Goal: Task Accomplishment & Management: Manage account settings

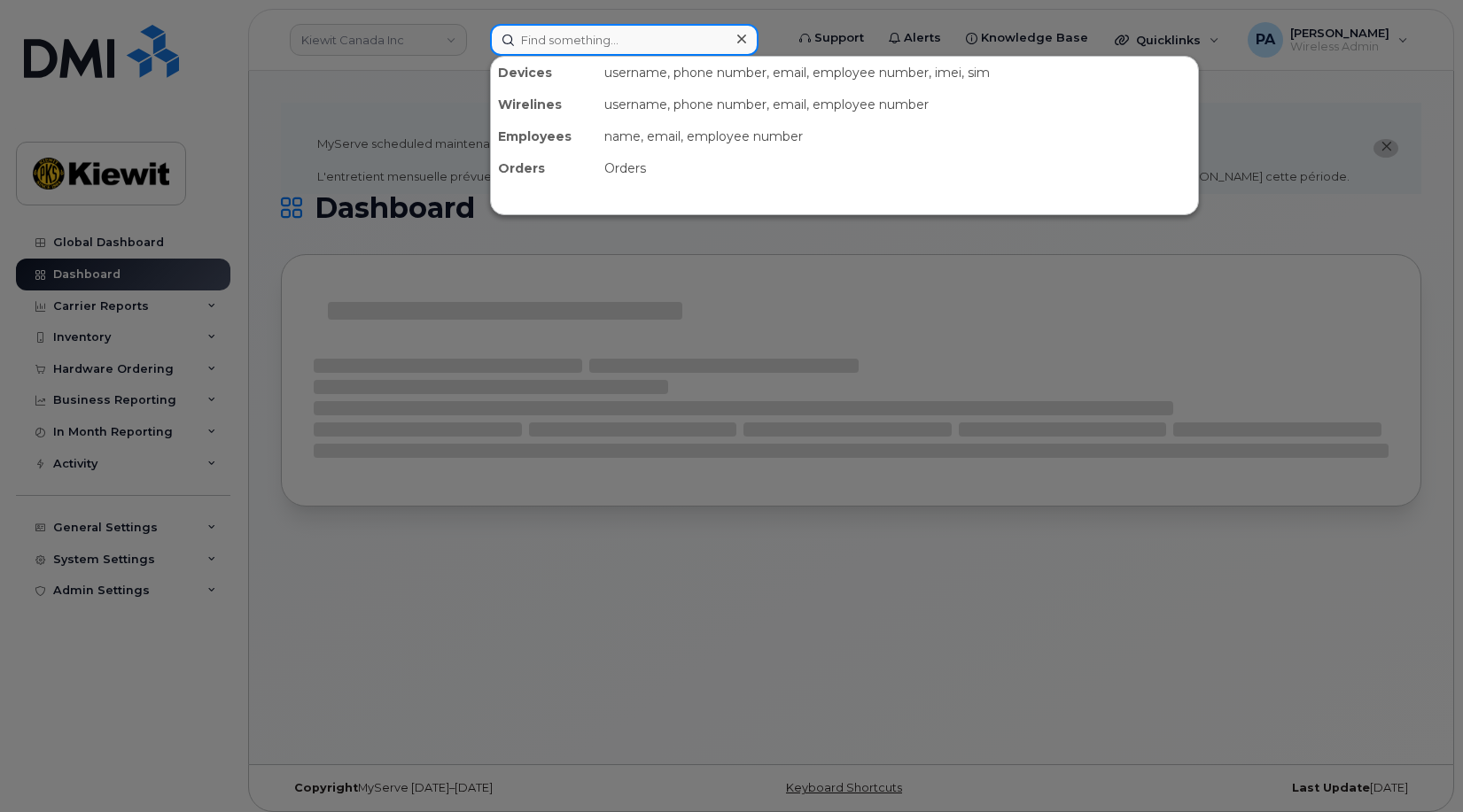
click at [554, 31] on input at bounding box center [624, 39] width 268 height 32
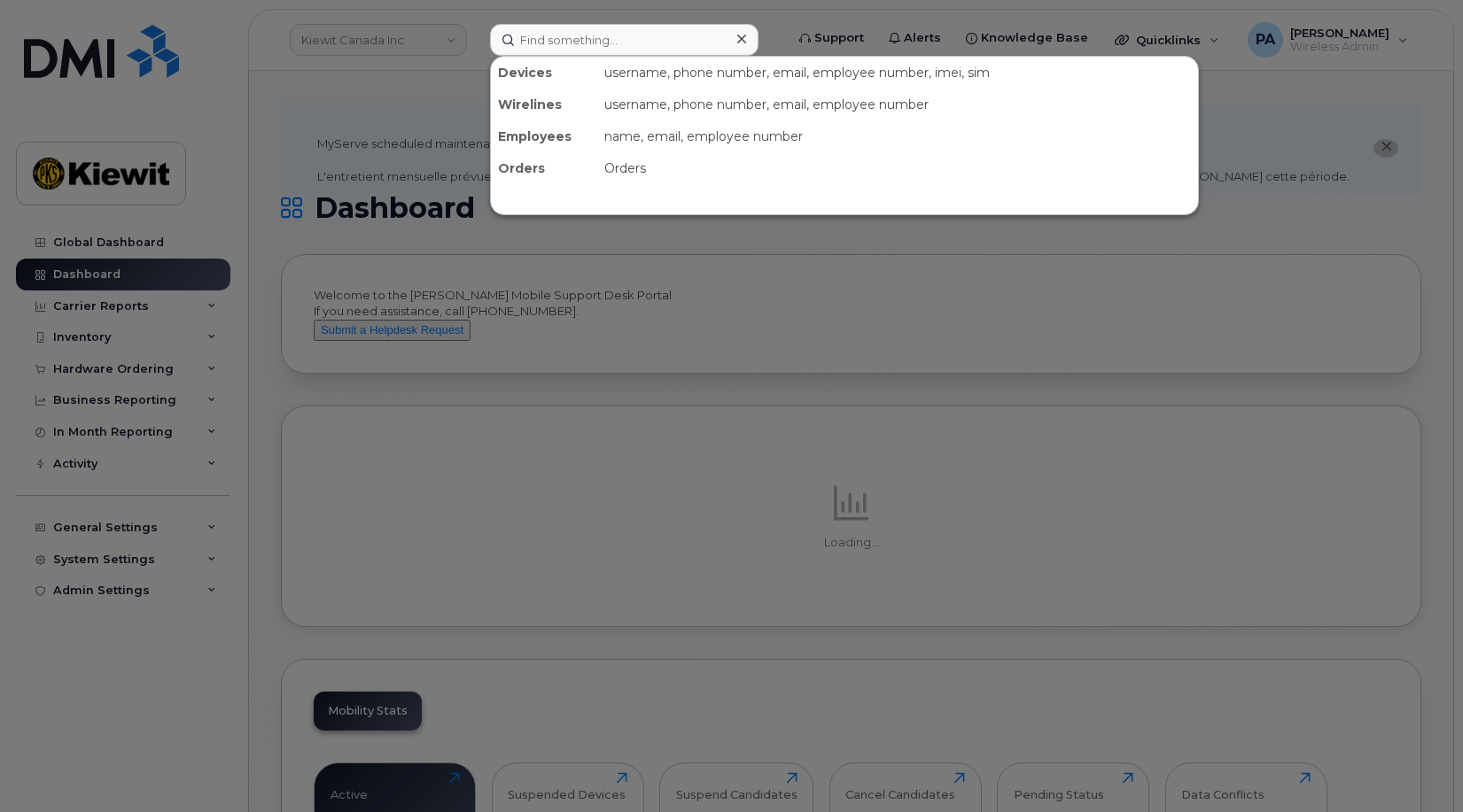
click at [84, 335] on div at bounding box center [731, 406] width 1463 height 812
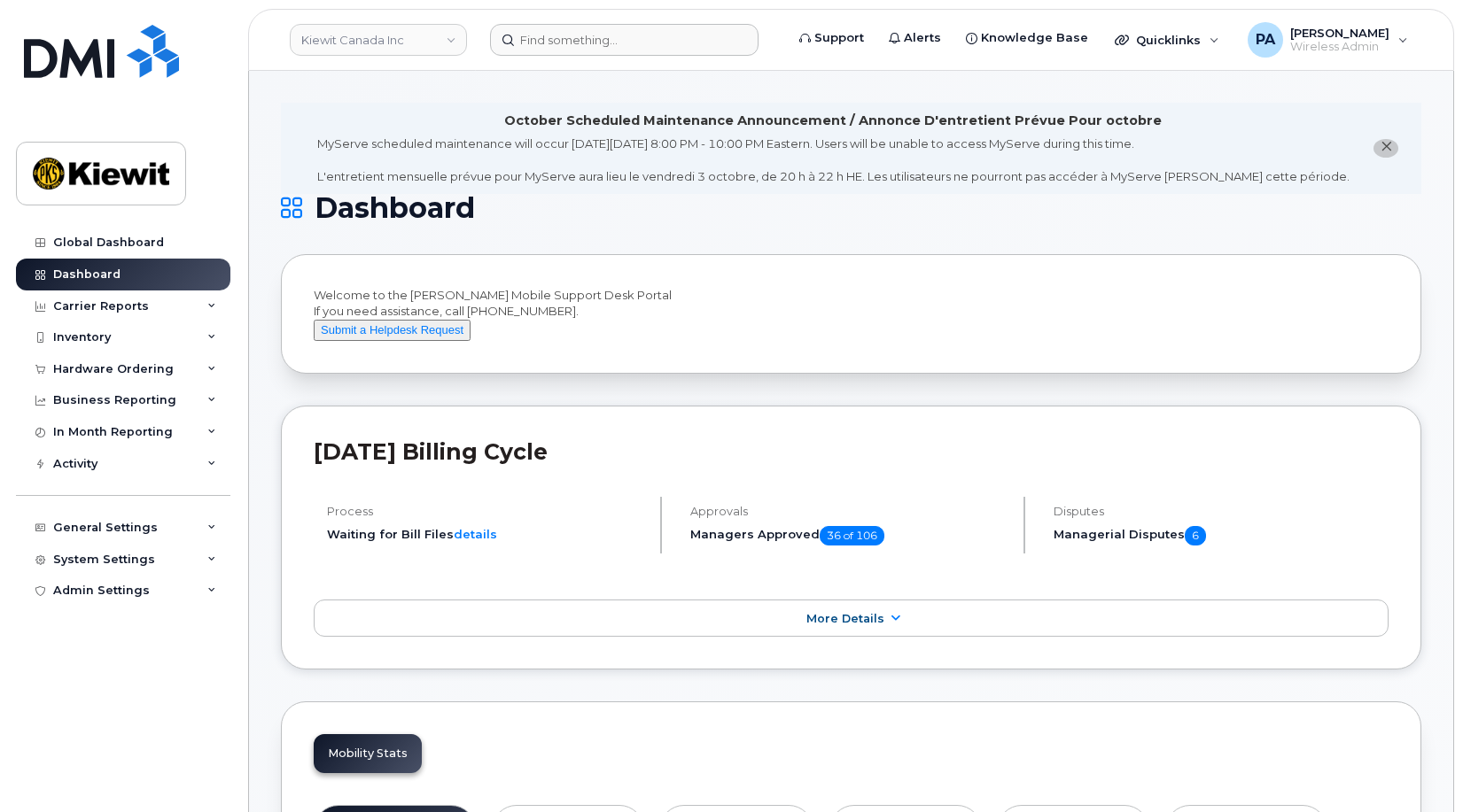
click at [84, 335] on div "Inventory" at bounding box center [81, 337] width 58 height 14
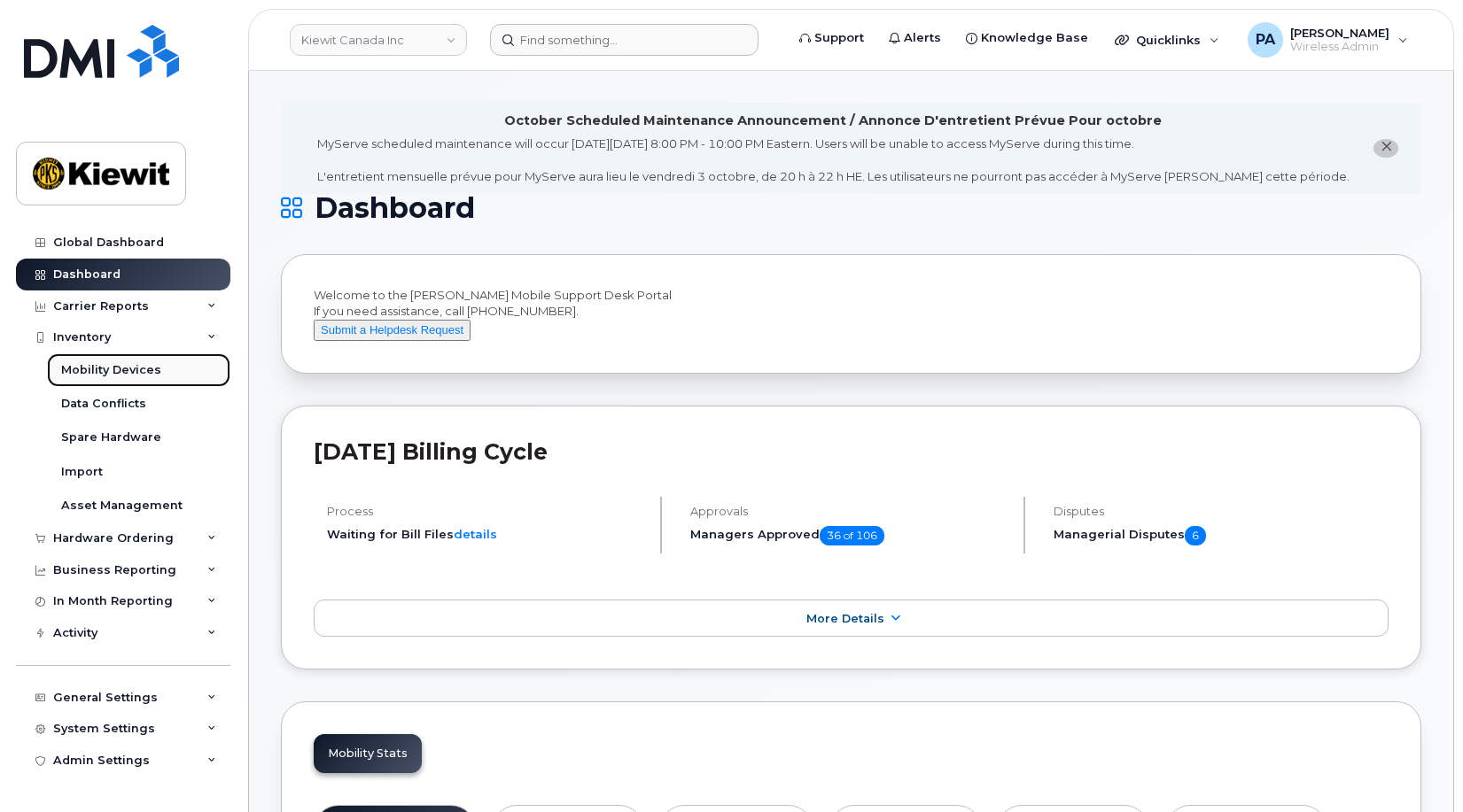
click at [128, 366] on div "Mobility Devices" at bounding box center [111, 370] width 100 height 16
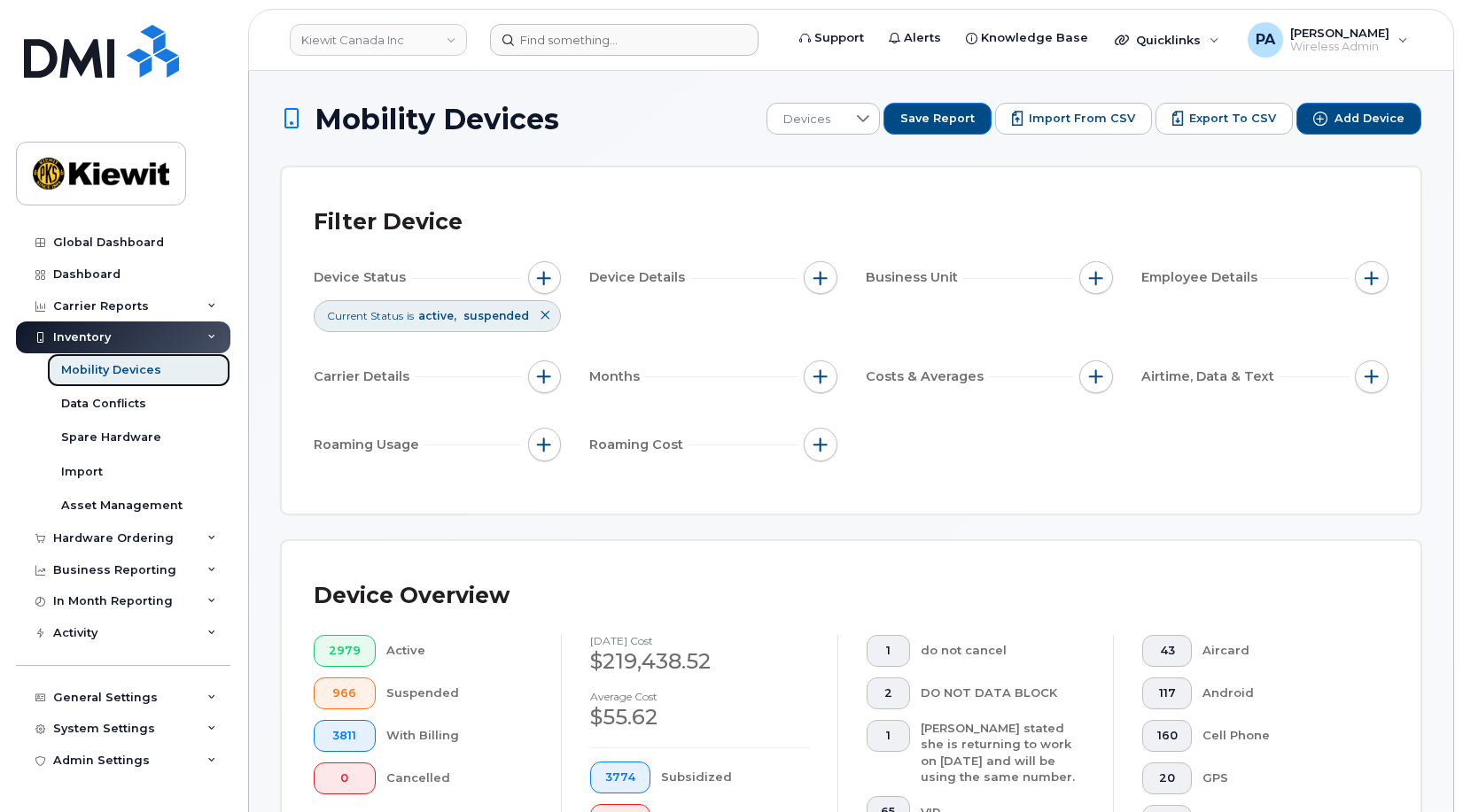
scroll to position [620, 0]
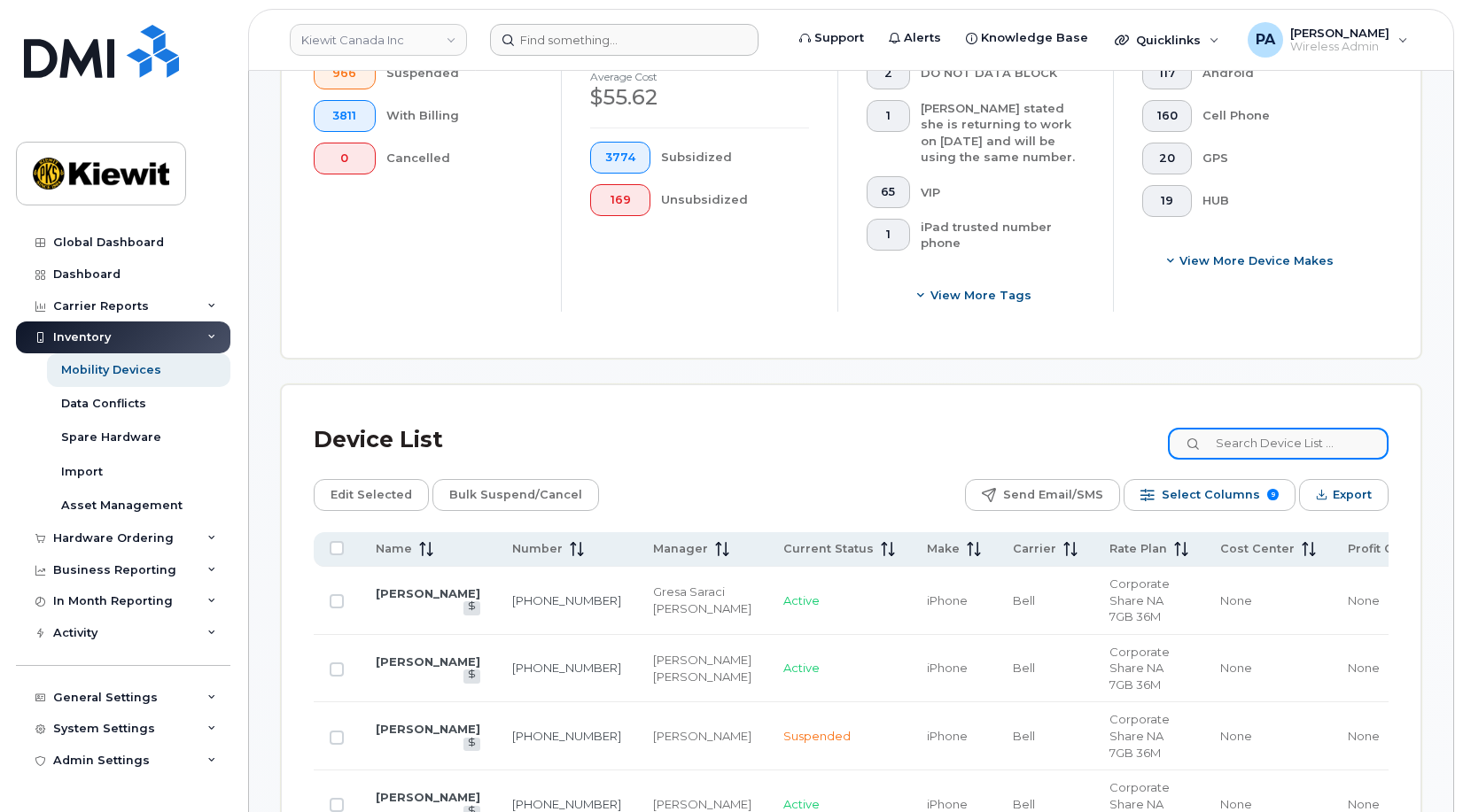
click at [1248, 452] on input at bounding box center [1278, 444] width 220 height 32
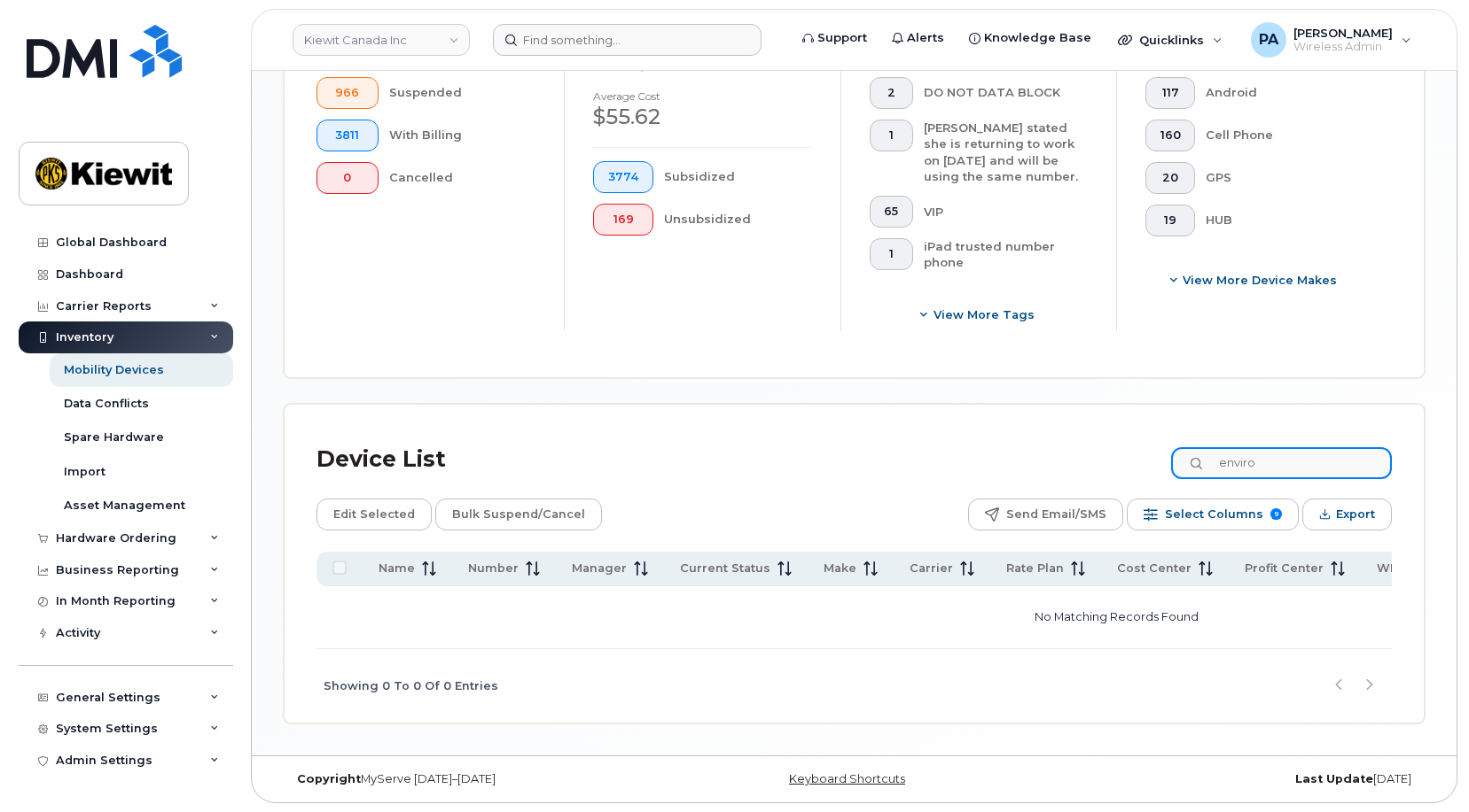
scroll to position [606, 0]
type input "enviro"
click at [1229, 513] on span "Select Columns" at bounding box center [1211, 514] width 98 height 26
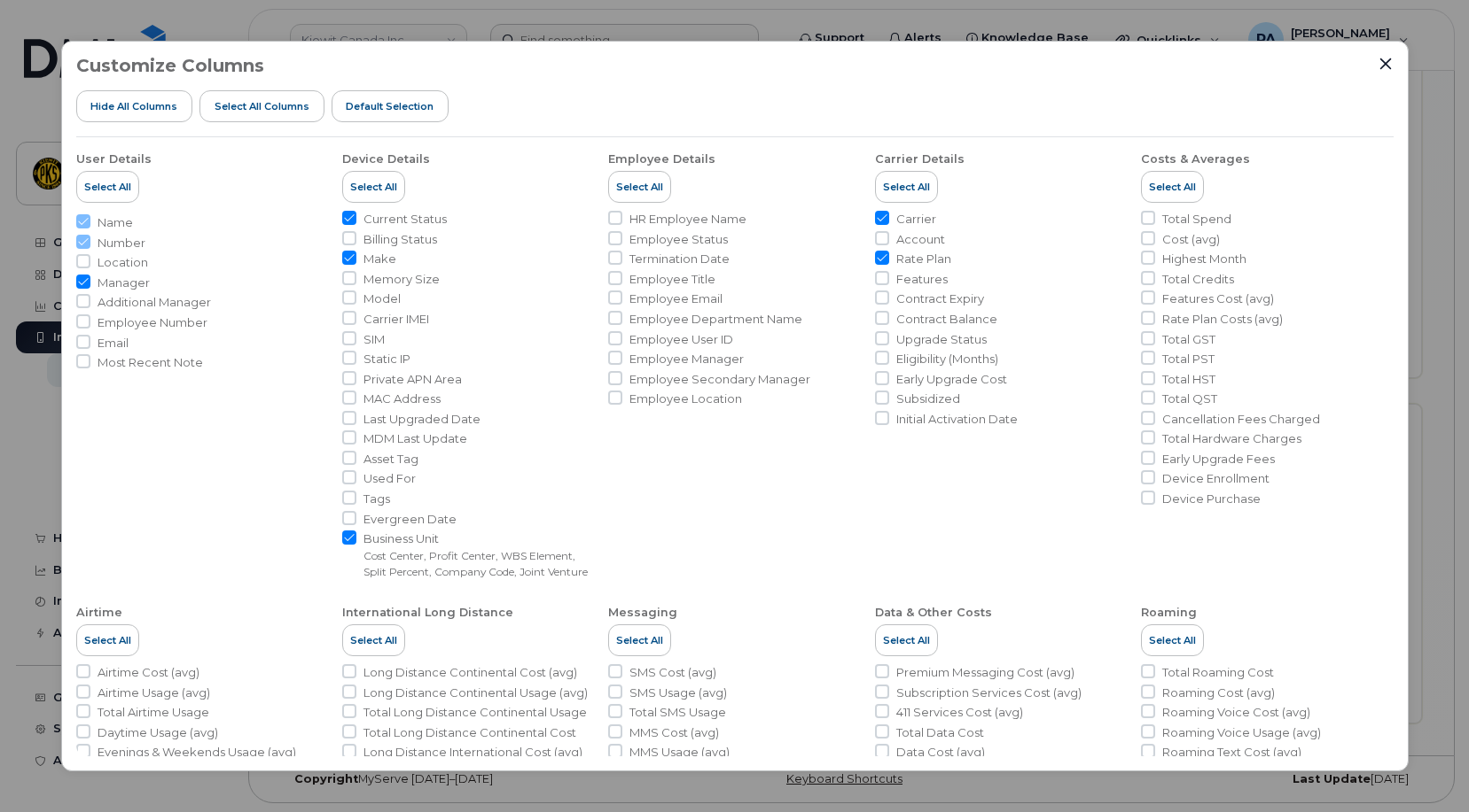
click at [648, 317] on span "Employee Department Name" at bounding box center [715, 318] width 172 height 17
click at [622, 317] on input "Employee Department Name" at bounding box center [614, 317] width 14 height 14
checkbox input "true"
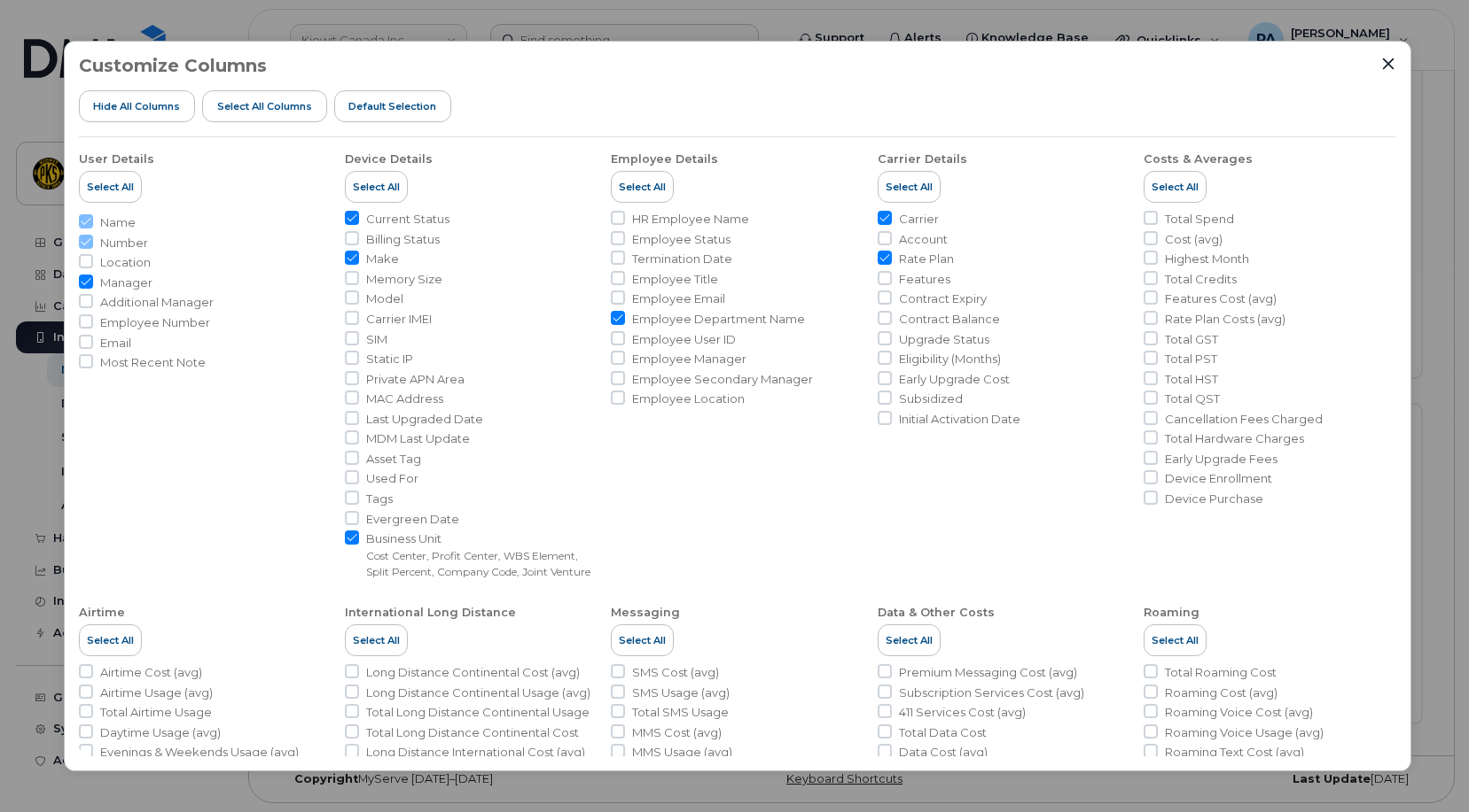
click at [1383, 62] on div "Customize Columns Hide All Columns Select all Columns Default Selection" at bounding box center [737, 96] width 1317 height 81
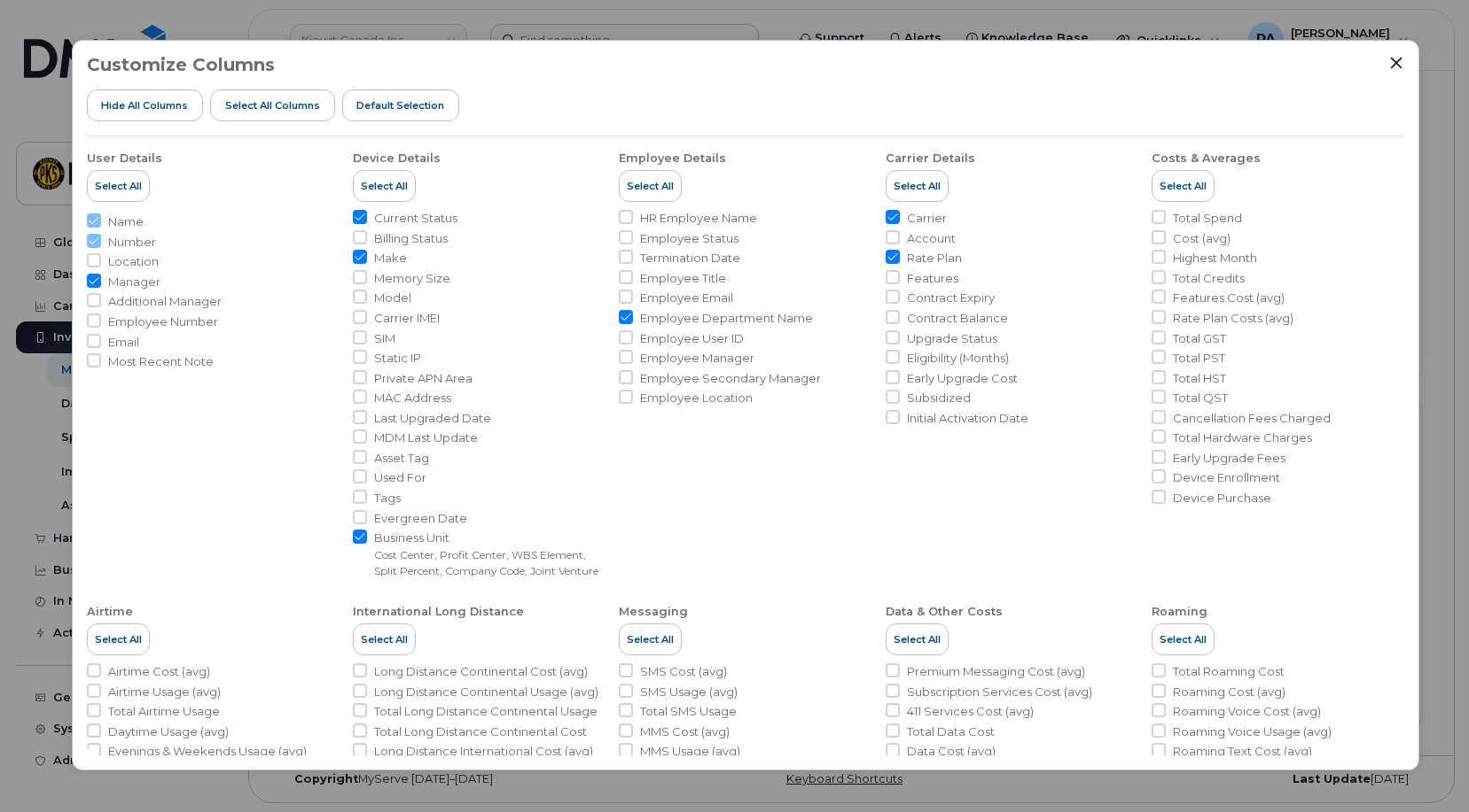
click at [1405, 65] on div "Customize Columns Hide All Columns Select all Columns Default Selection User De…" at bounding box center [745, 406] width 1347 height 731
click at [1393, 63] on icon "Close" at bounding box center [1396, 63] width 14 height 14
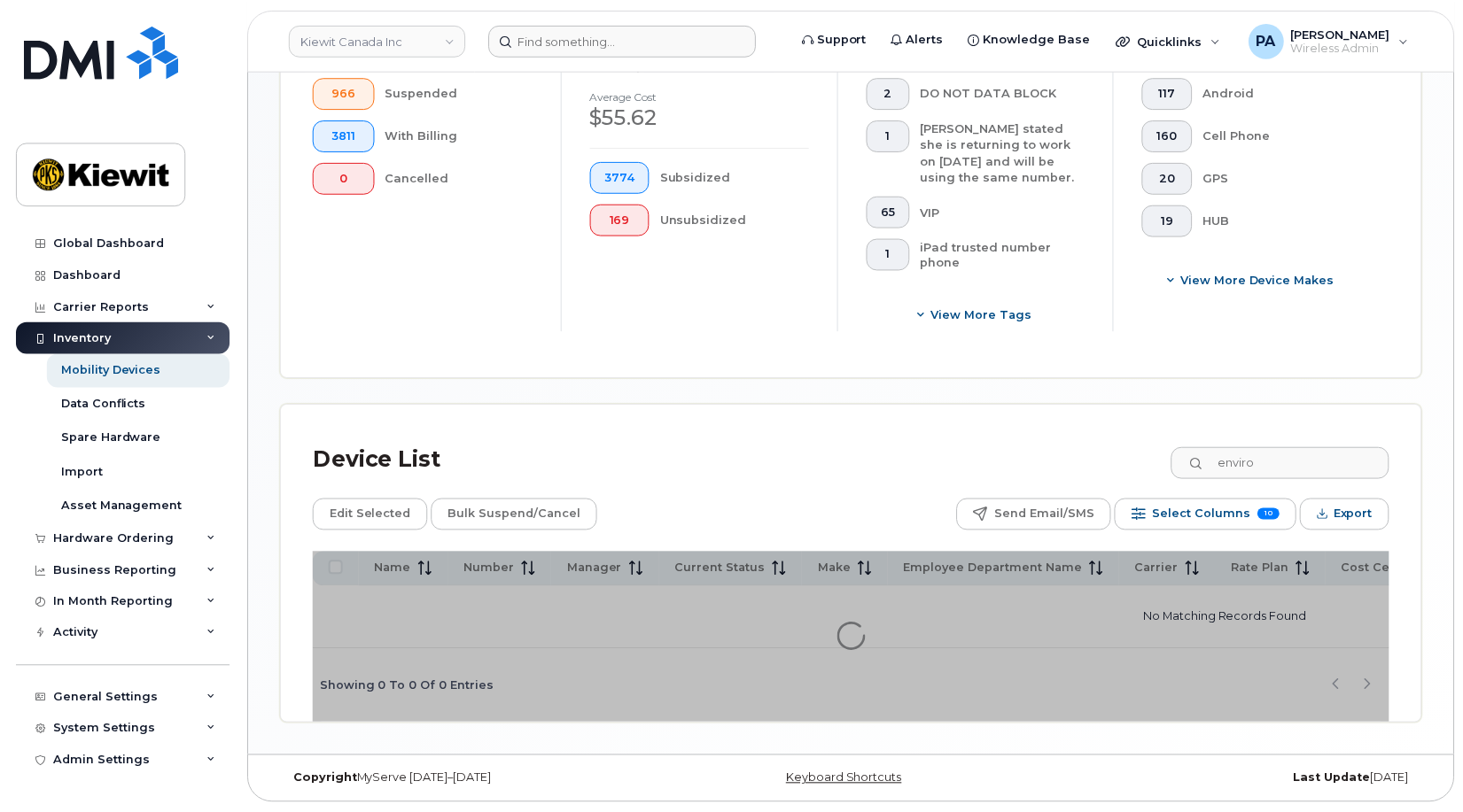
scroll to position [605, 0]
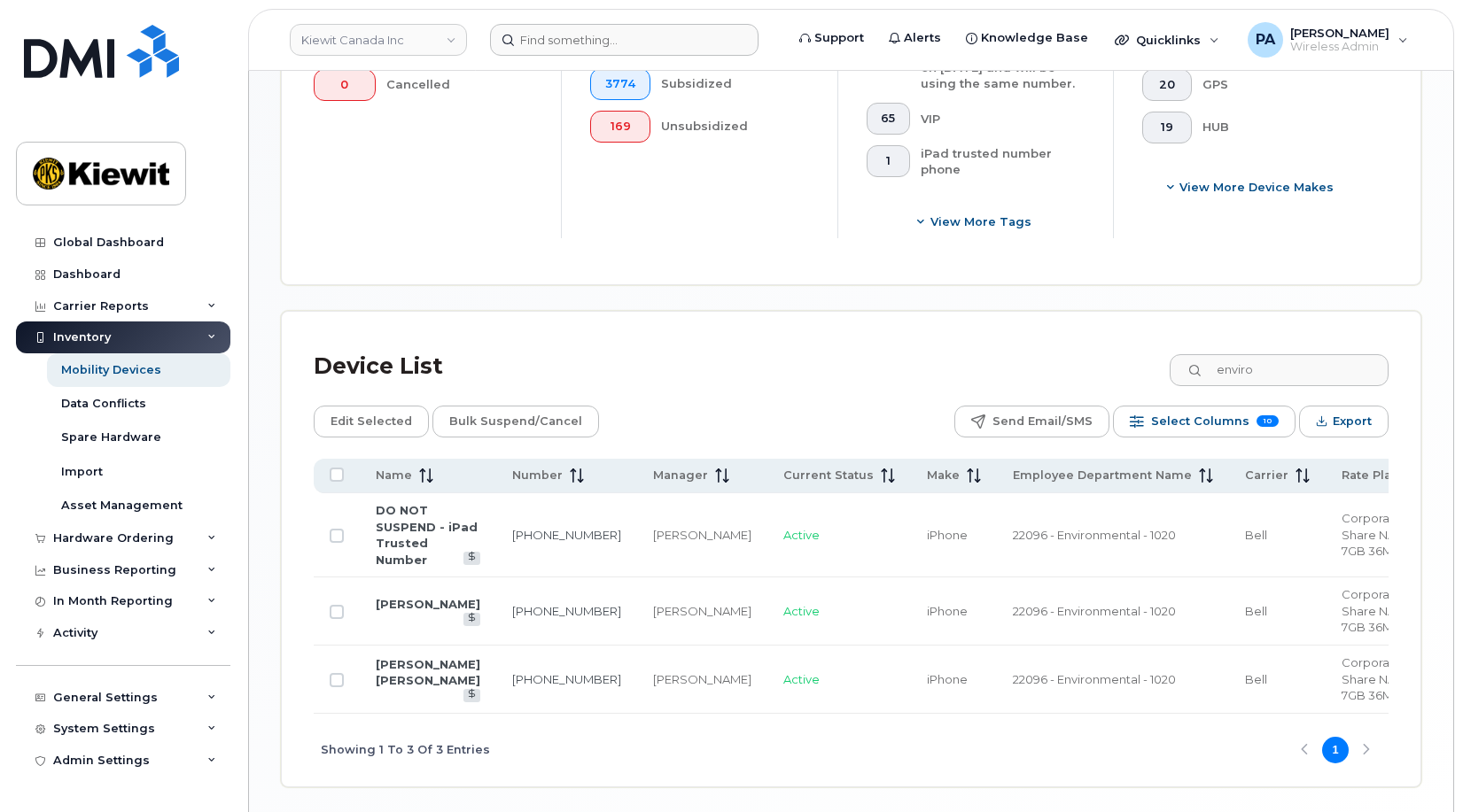
scroll to position [792, 0]
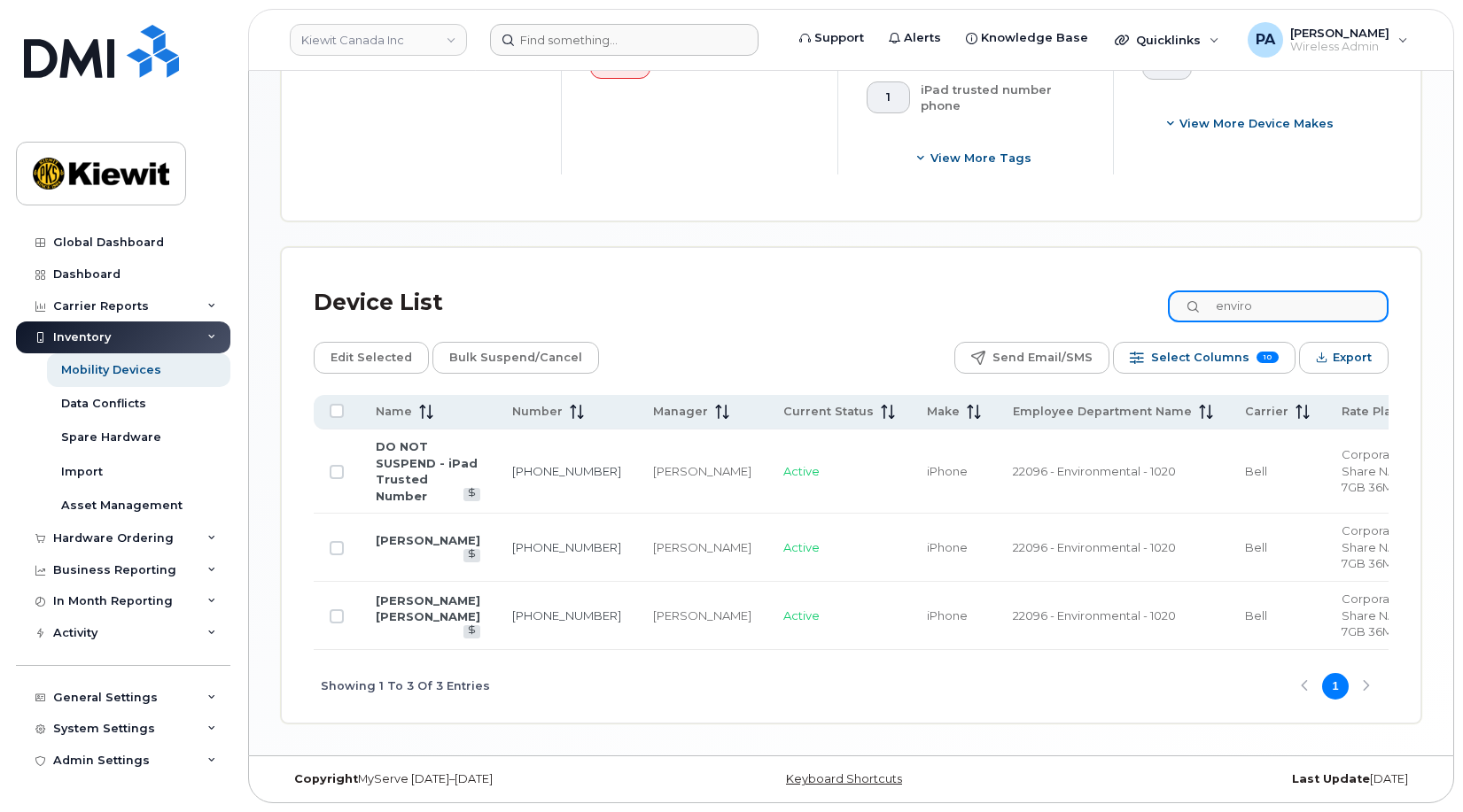
drag, startPoint x: 1299, startPoint y: 269, endPoint x: 1051, endPoint y: 278, distance: 248.2
click at [1051, 280] on div "Device List enviro" at bounding box center [851, 303] width 1075 height 46
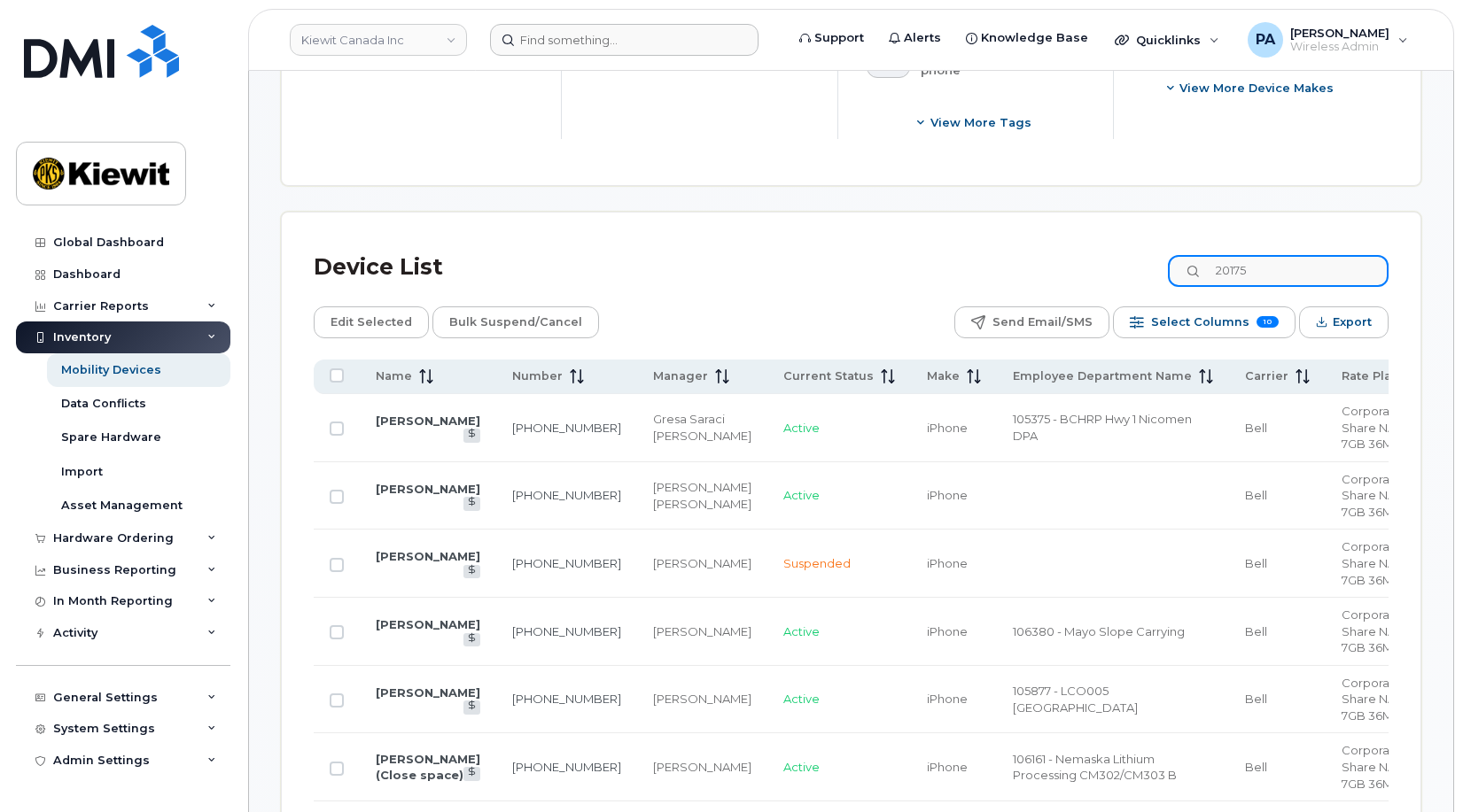
scroll to position [679, 0]
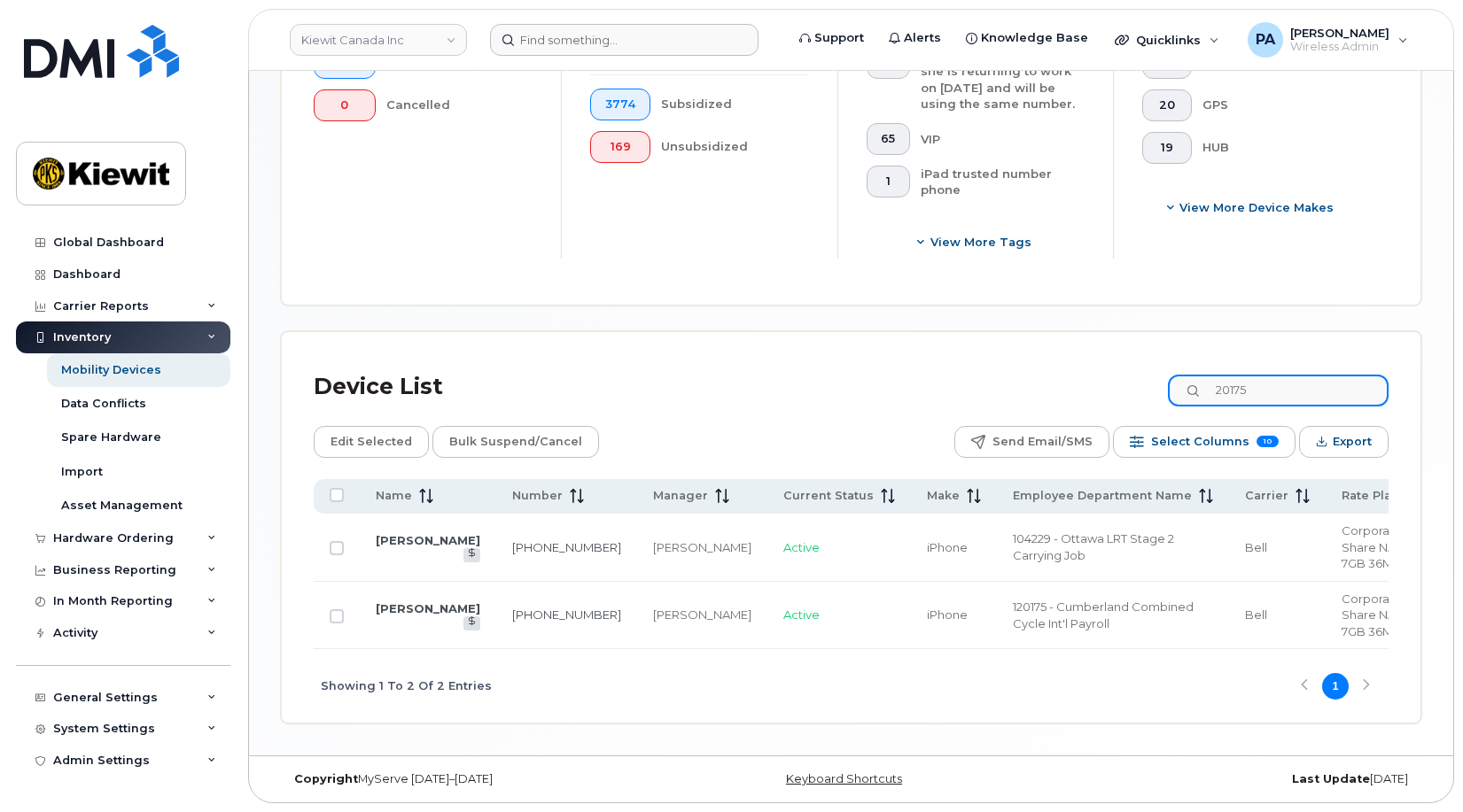
drag, startPoint x: 1293, startPoint y: 382, endPoint x: 1055, endPoint y: 370, distance: 238.3
click at [1055, 370] on div "Device List 20175" at bounding box center [851, 387] width 1075 height 46
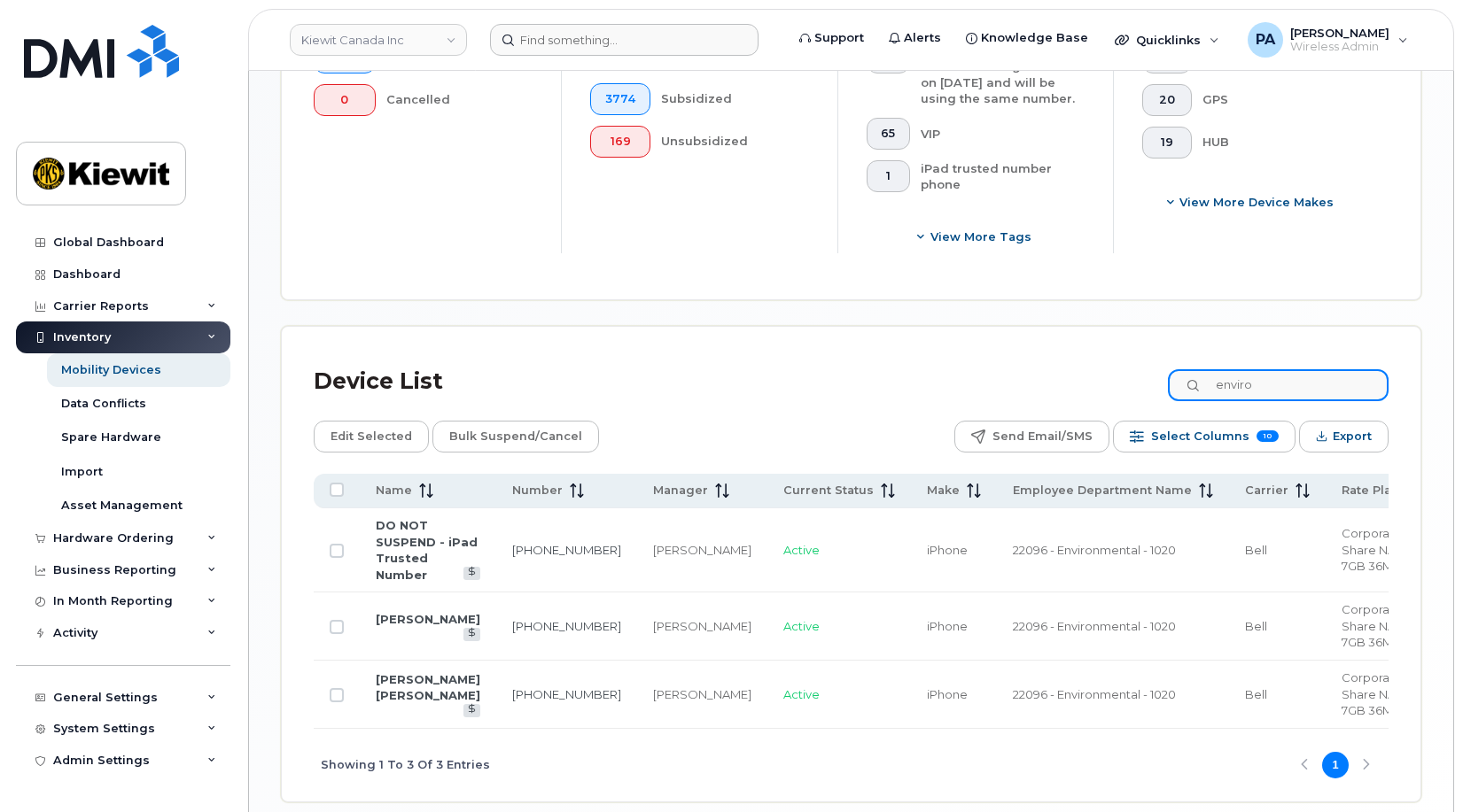
scroll to position [792, 0]
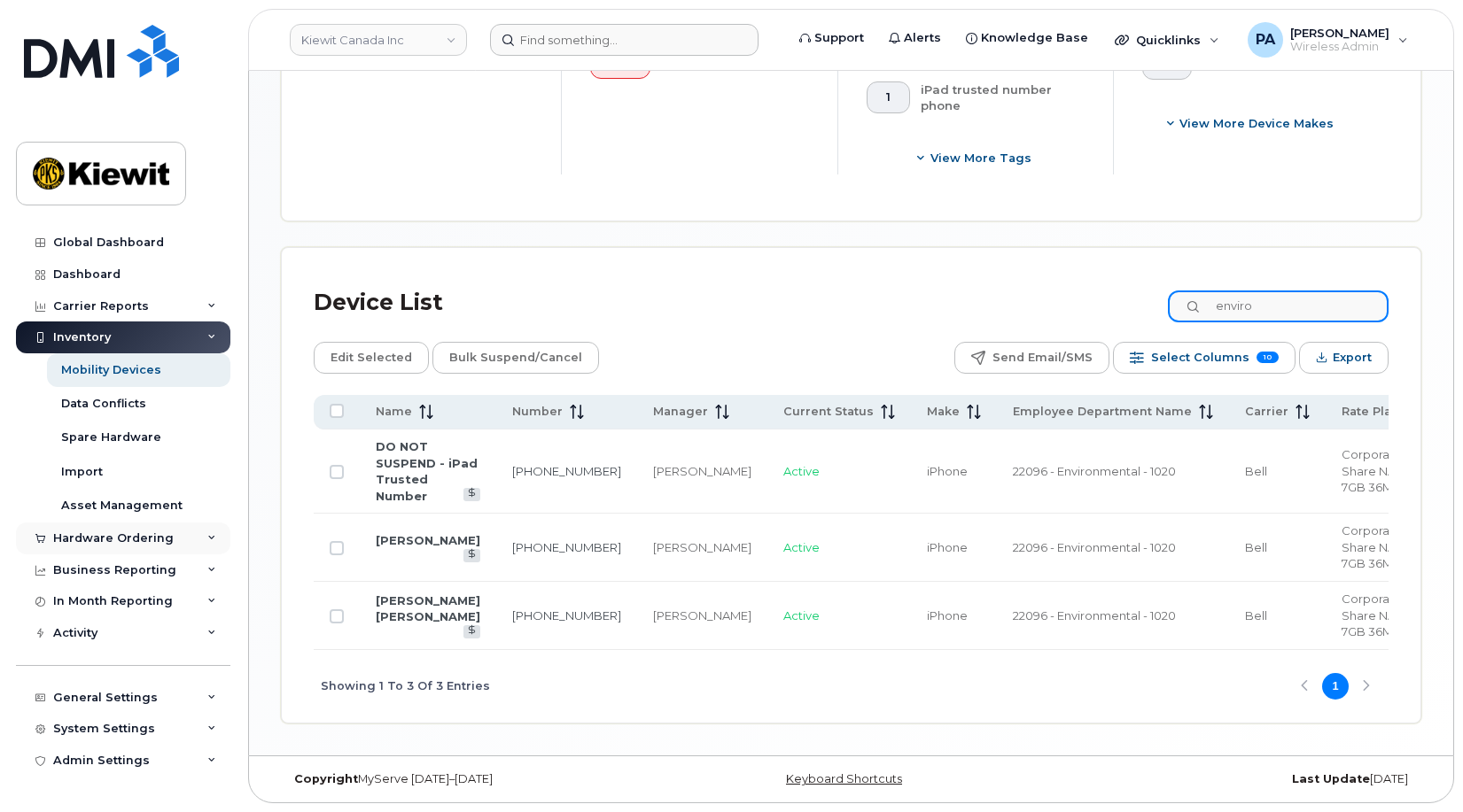
type input "enviro"
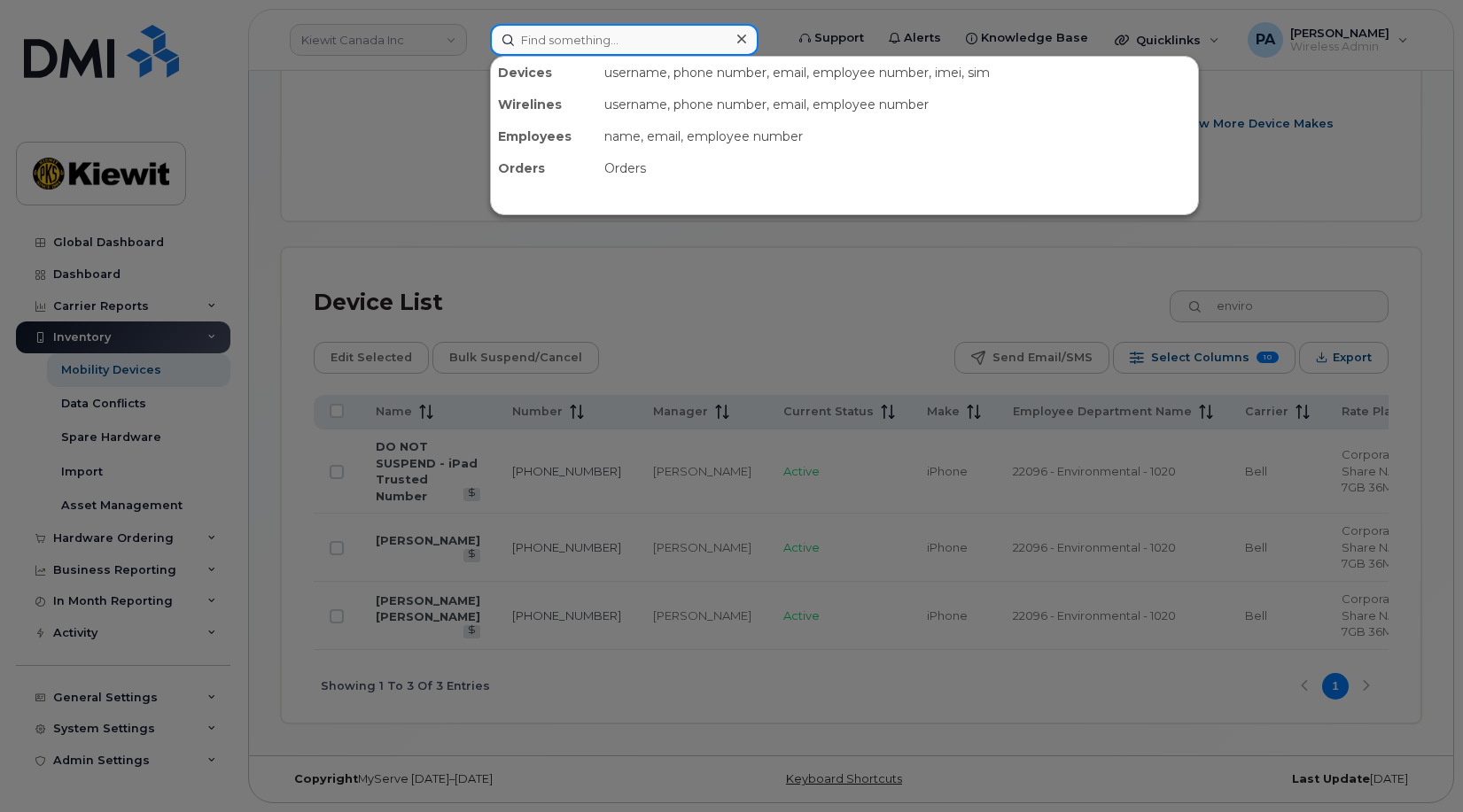
click at [608, 25] on input at bounding box center [624, 39] width 268 height 32
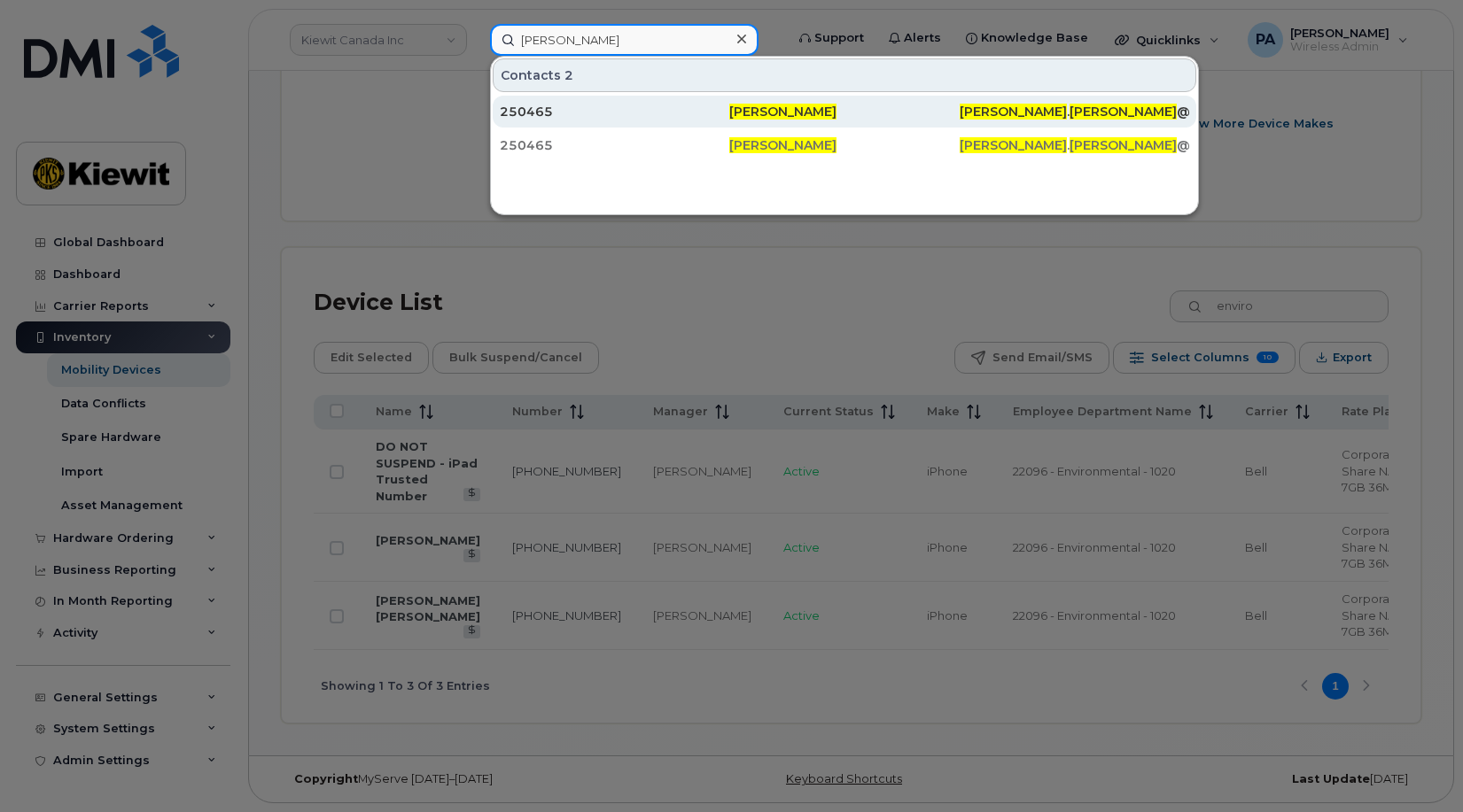
type input "chris pipher"
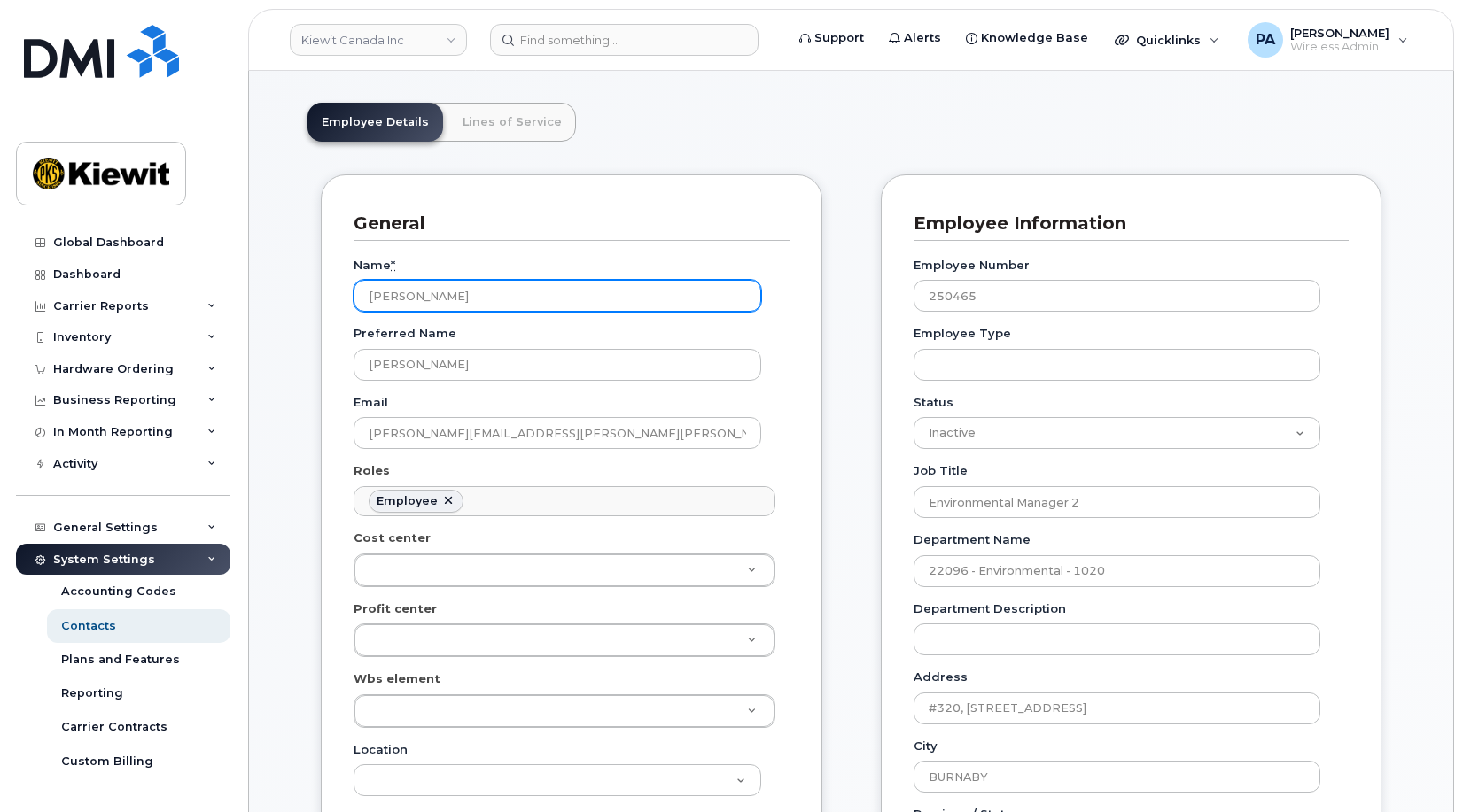
scroll to position [265, 0]
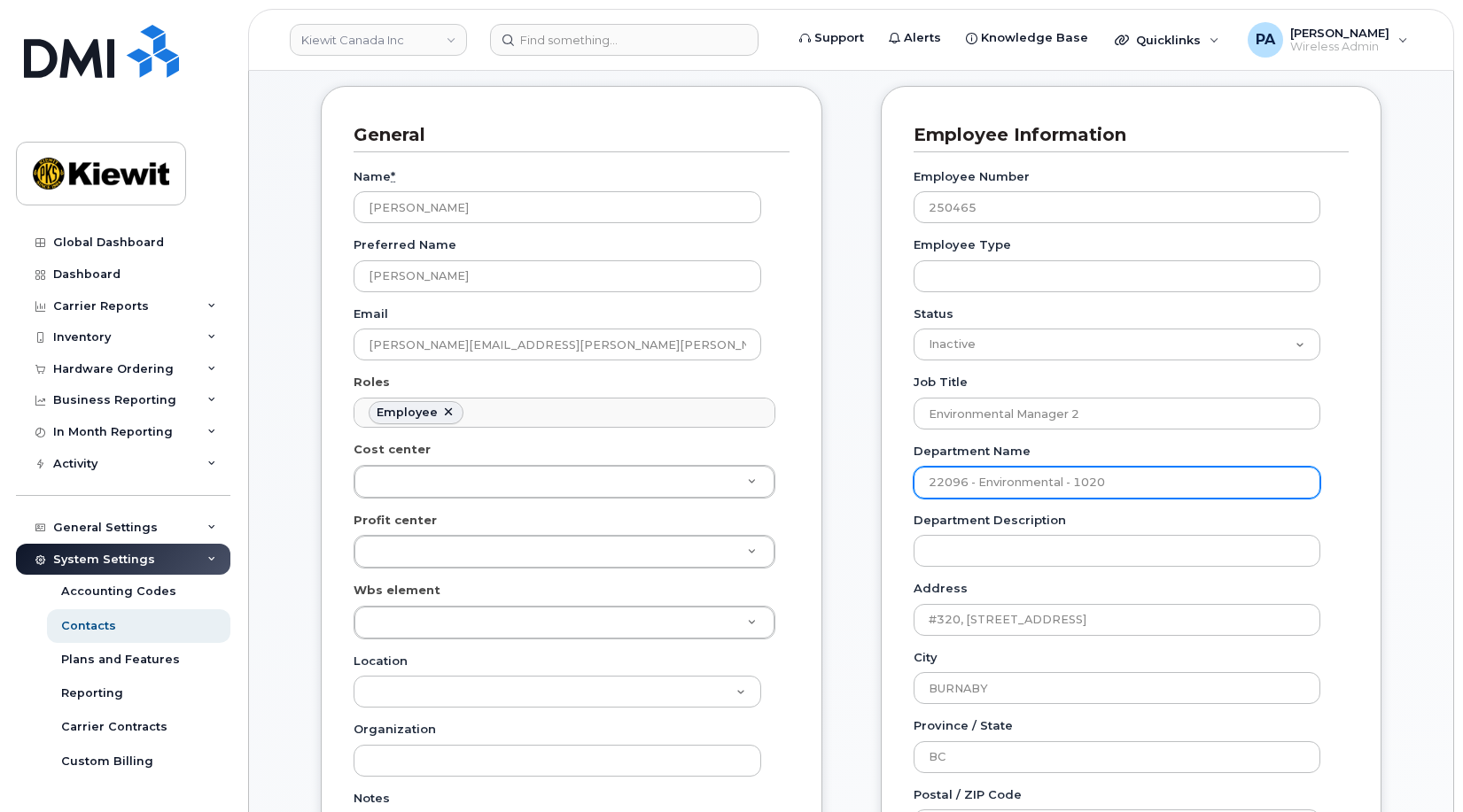
click at [933, 481] on input "22096 - Environmental - 1020" at bounding box center [1117, 483] width 408 height 32
click at [119, 366] on div "Hardware Ordering" at bounding box center [113, 369] width 121 height 14
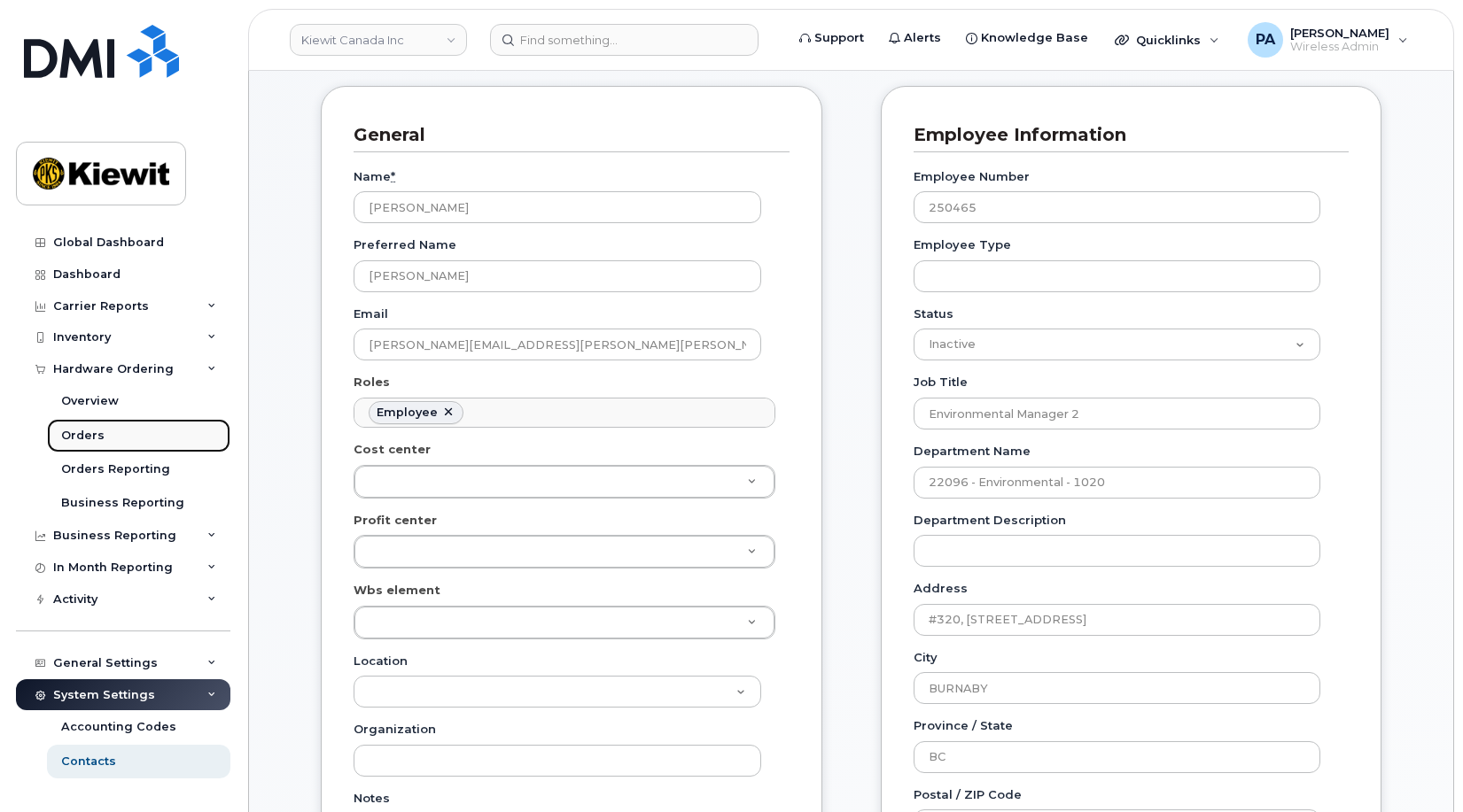
click at [78, 441] on div "Orders" at bounding box center [82, 436] width 43 height 16
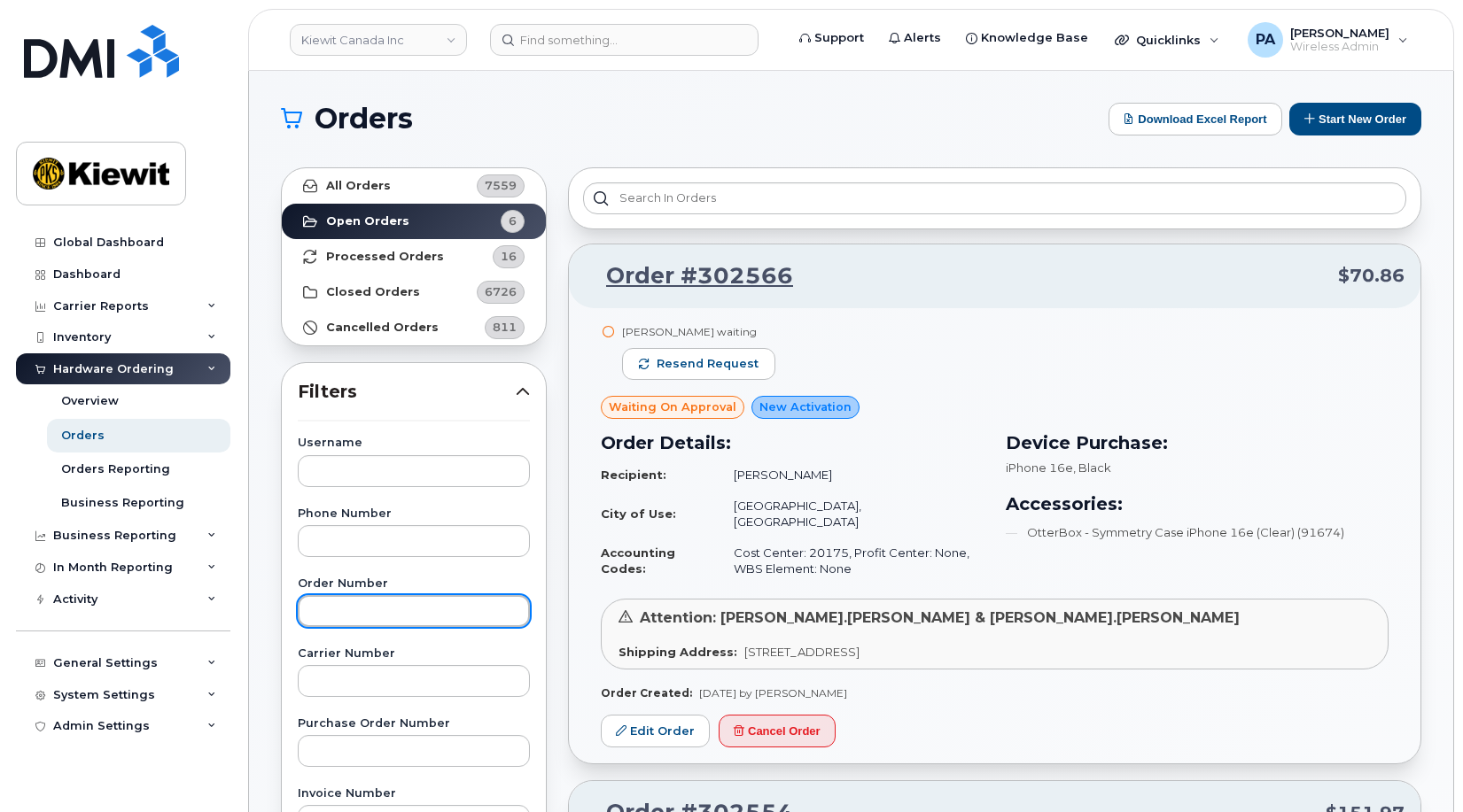
click at [355, 612] on input "text" at bounding box center [414, 611] width 232 height 32
type input "302566"
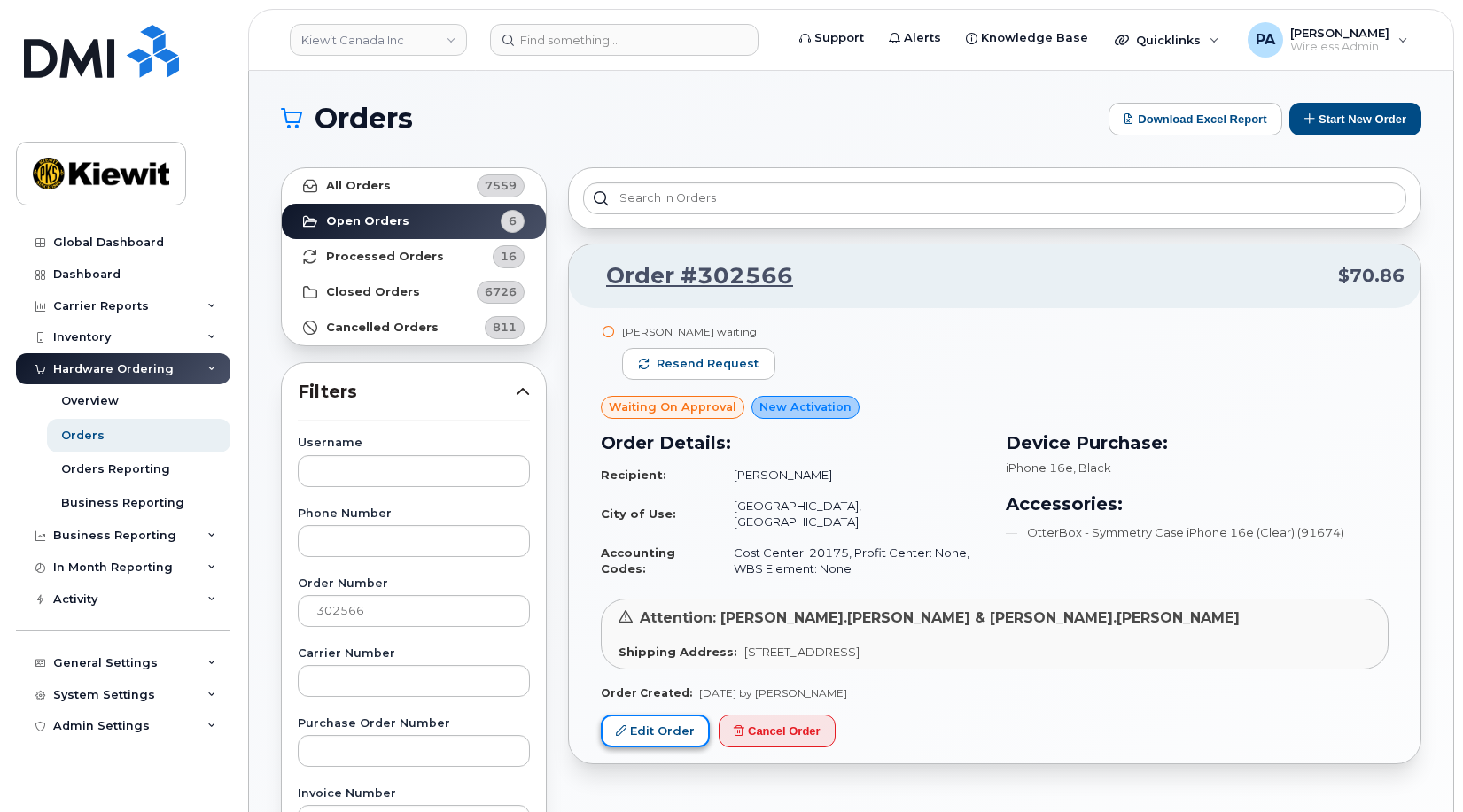
click at [646, 715] on link "Edit Order" at bounding box center [655, 731] width 109 height 32
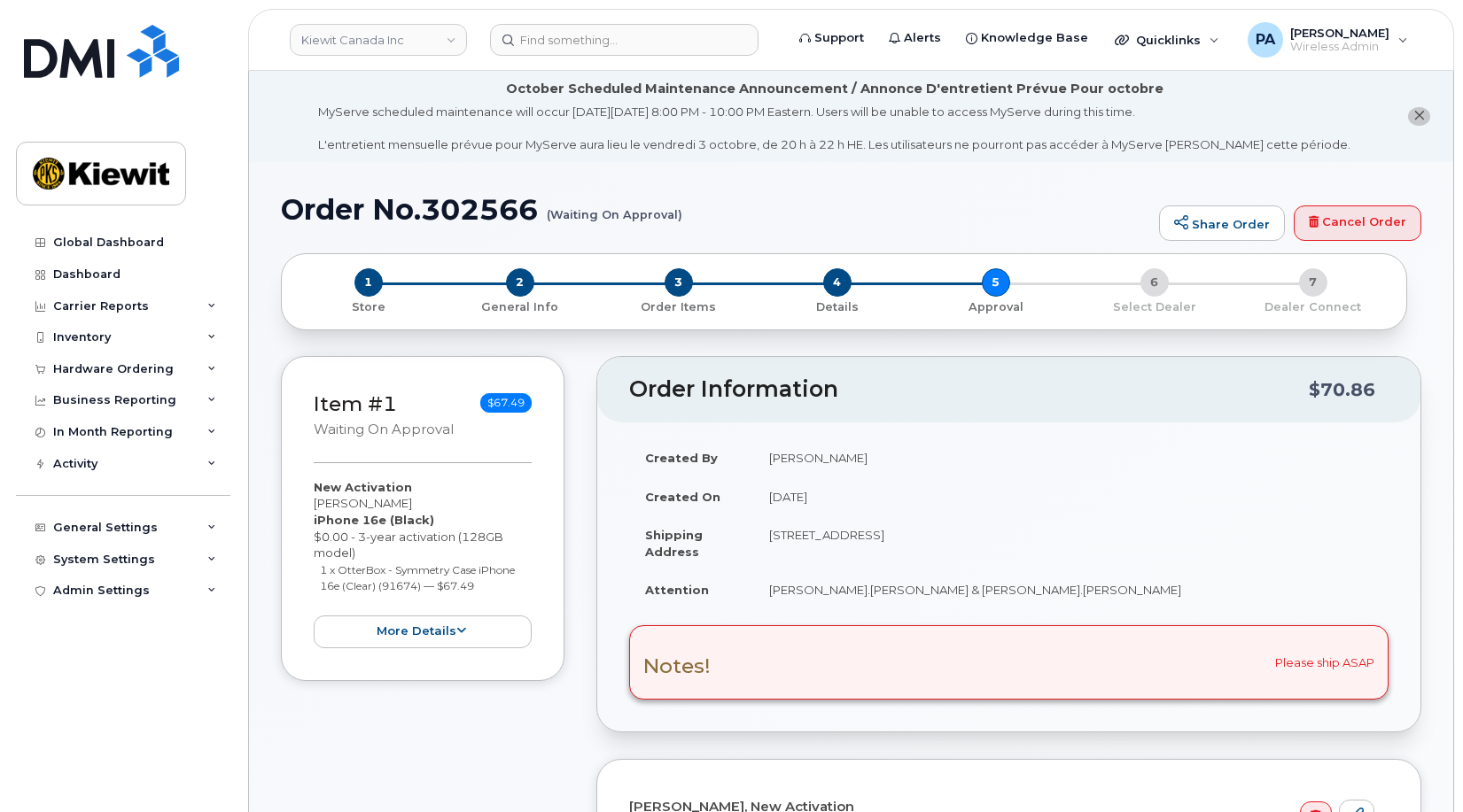
scroll to position [443, 0]
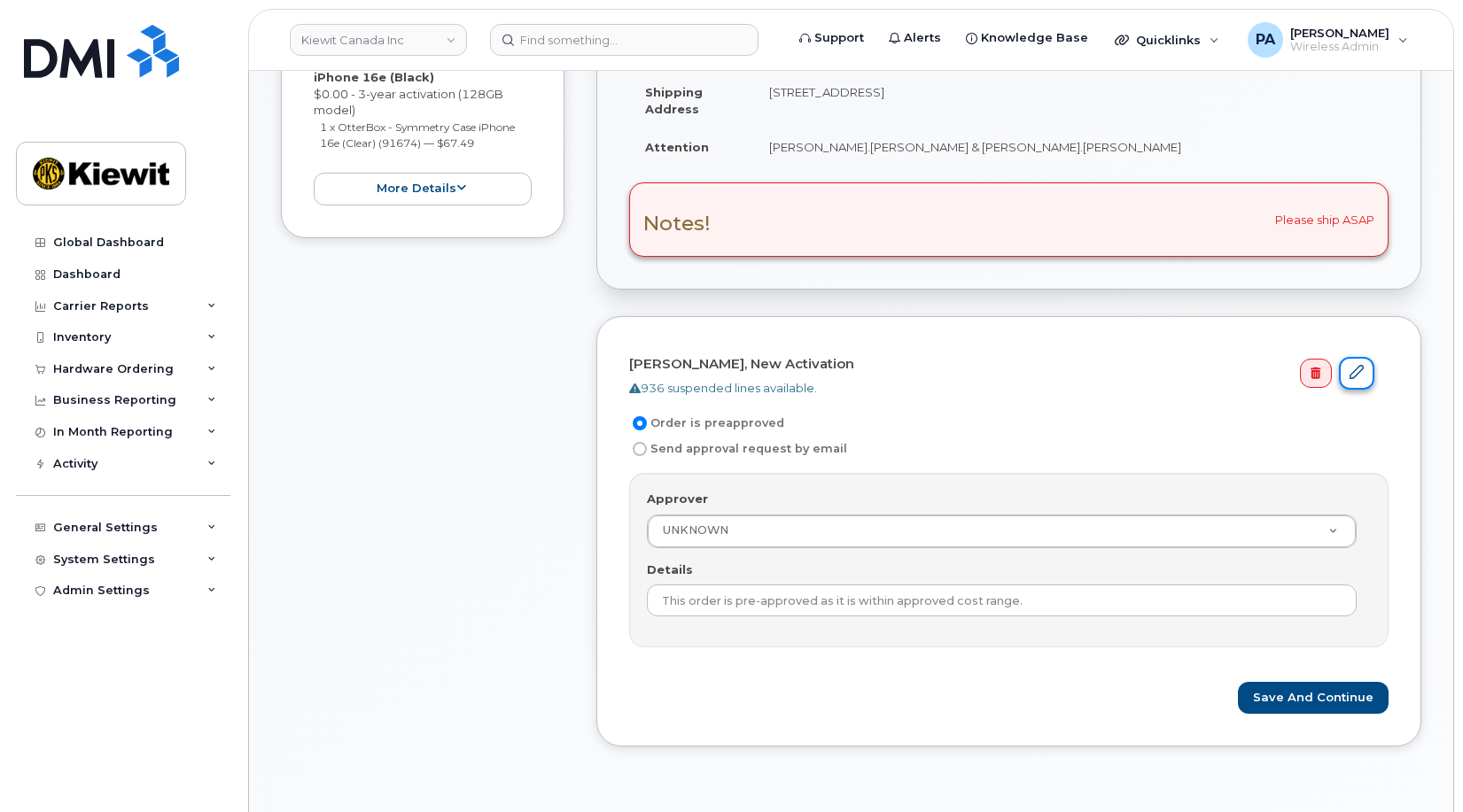
click at [1358, 366] on icon at bounding box center [1356, 372] width 14 height 14
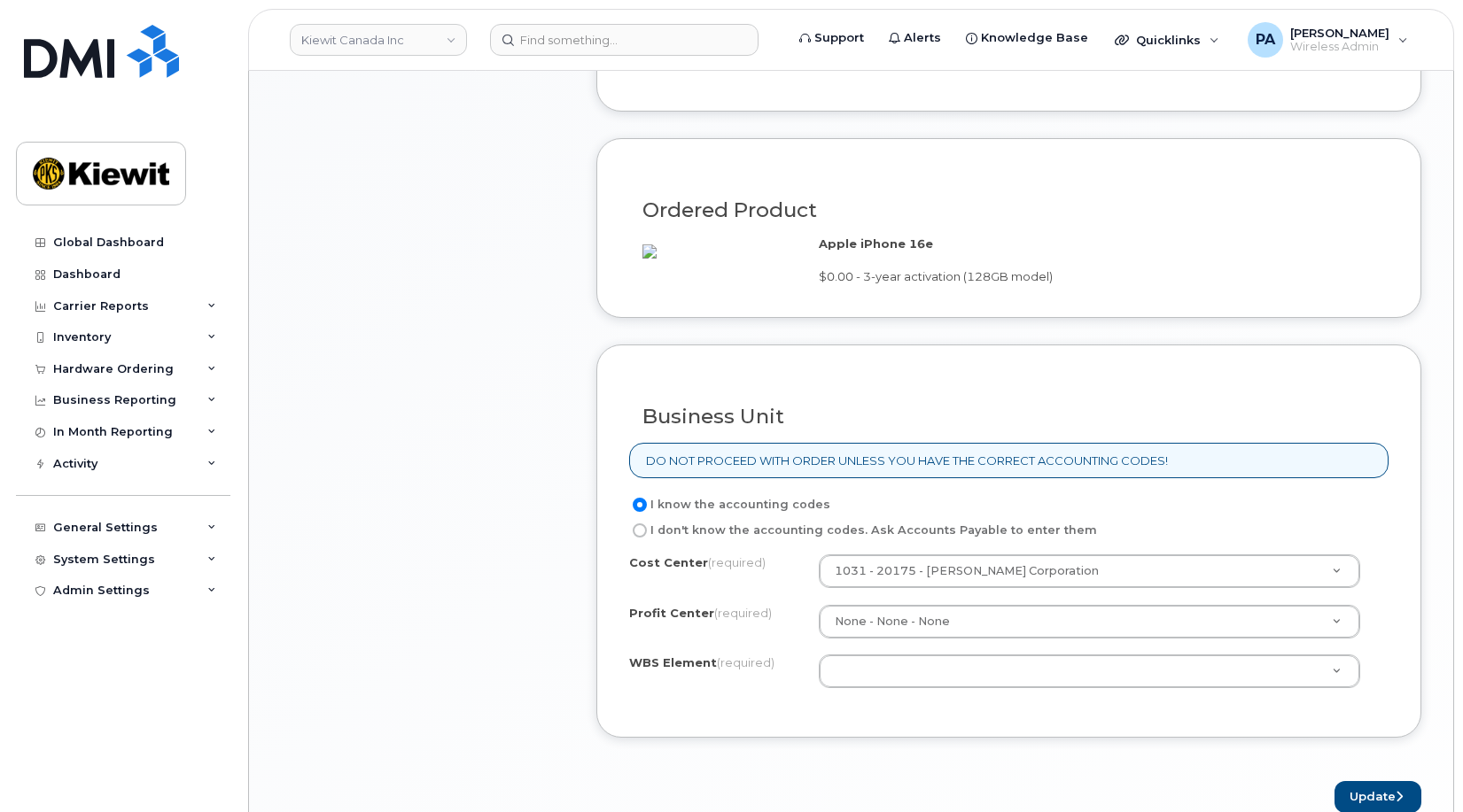
scroll to position [1242, 0]
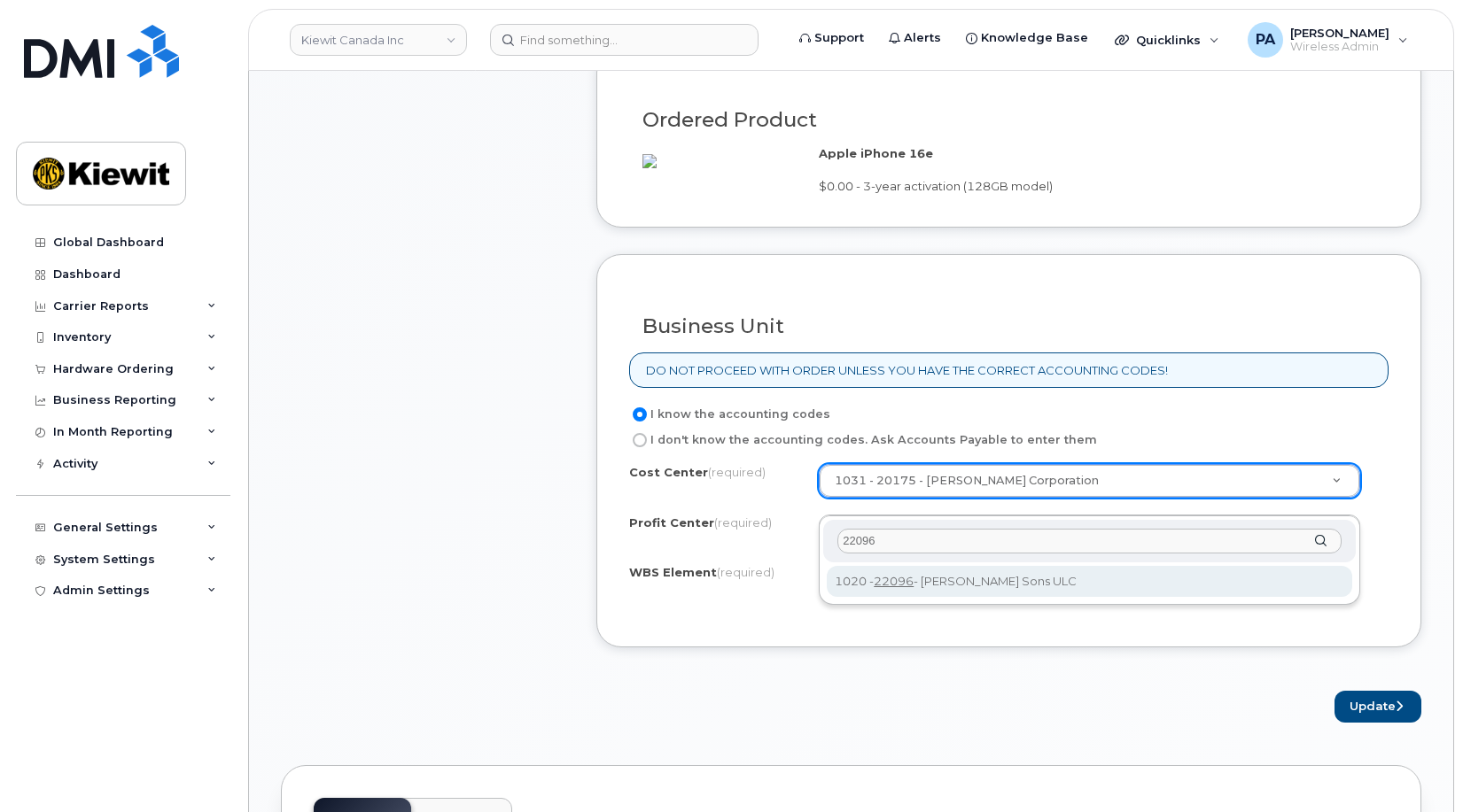
type input "22096"
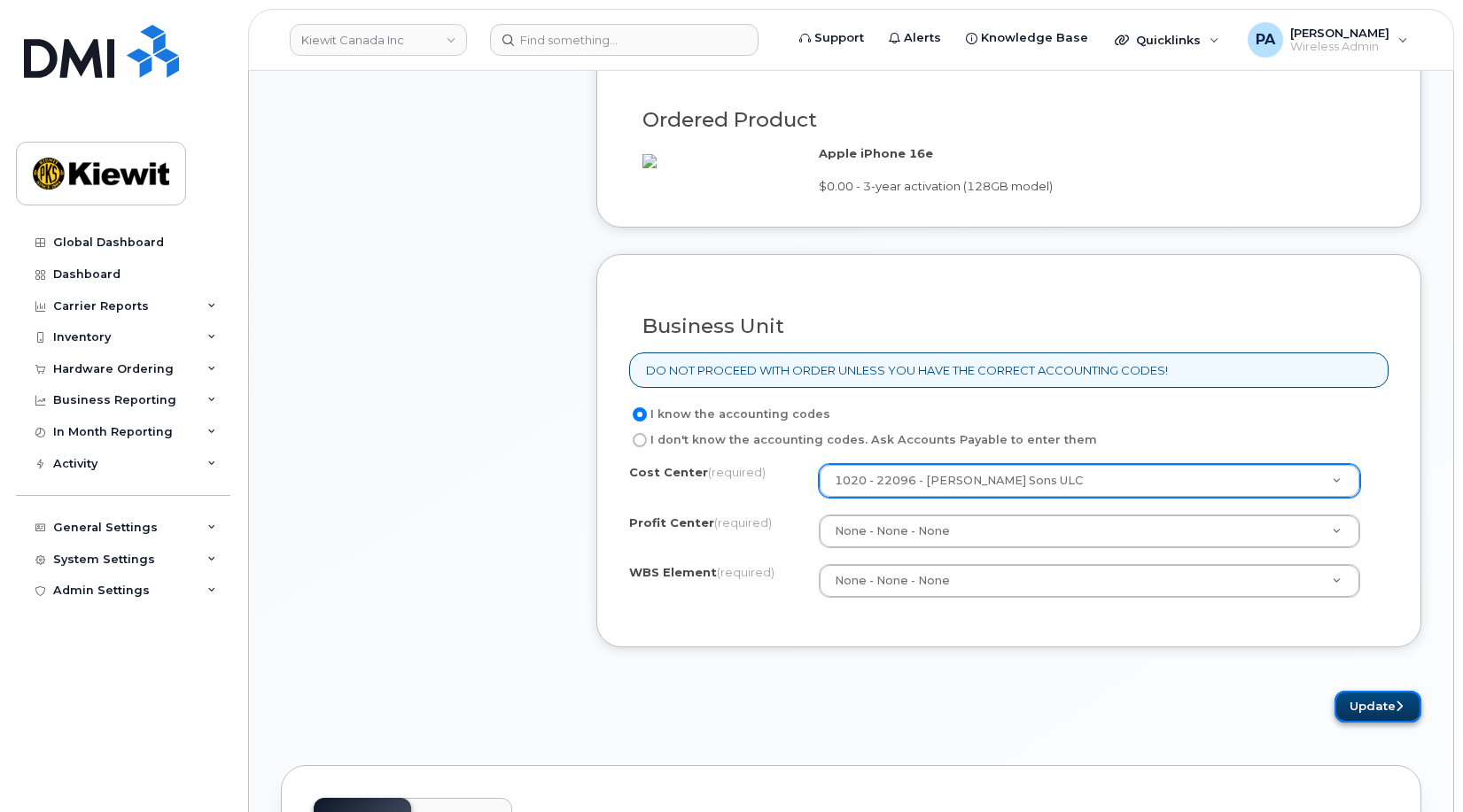
click at [1367, 724] on button "Update" at bounding box center [1378, 706] width 87 height 32
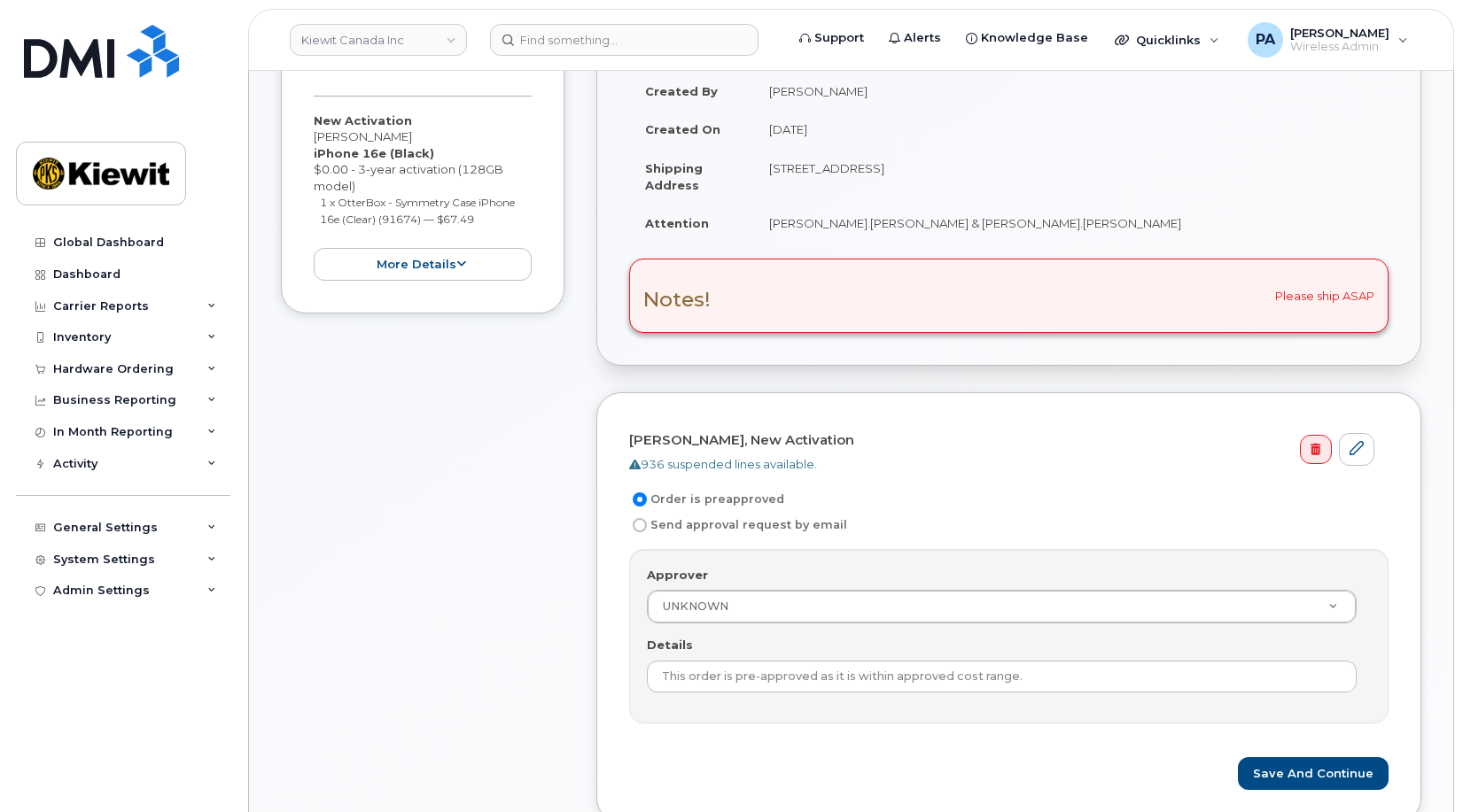
scroll to position [532, 0]
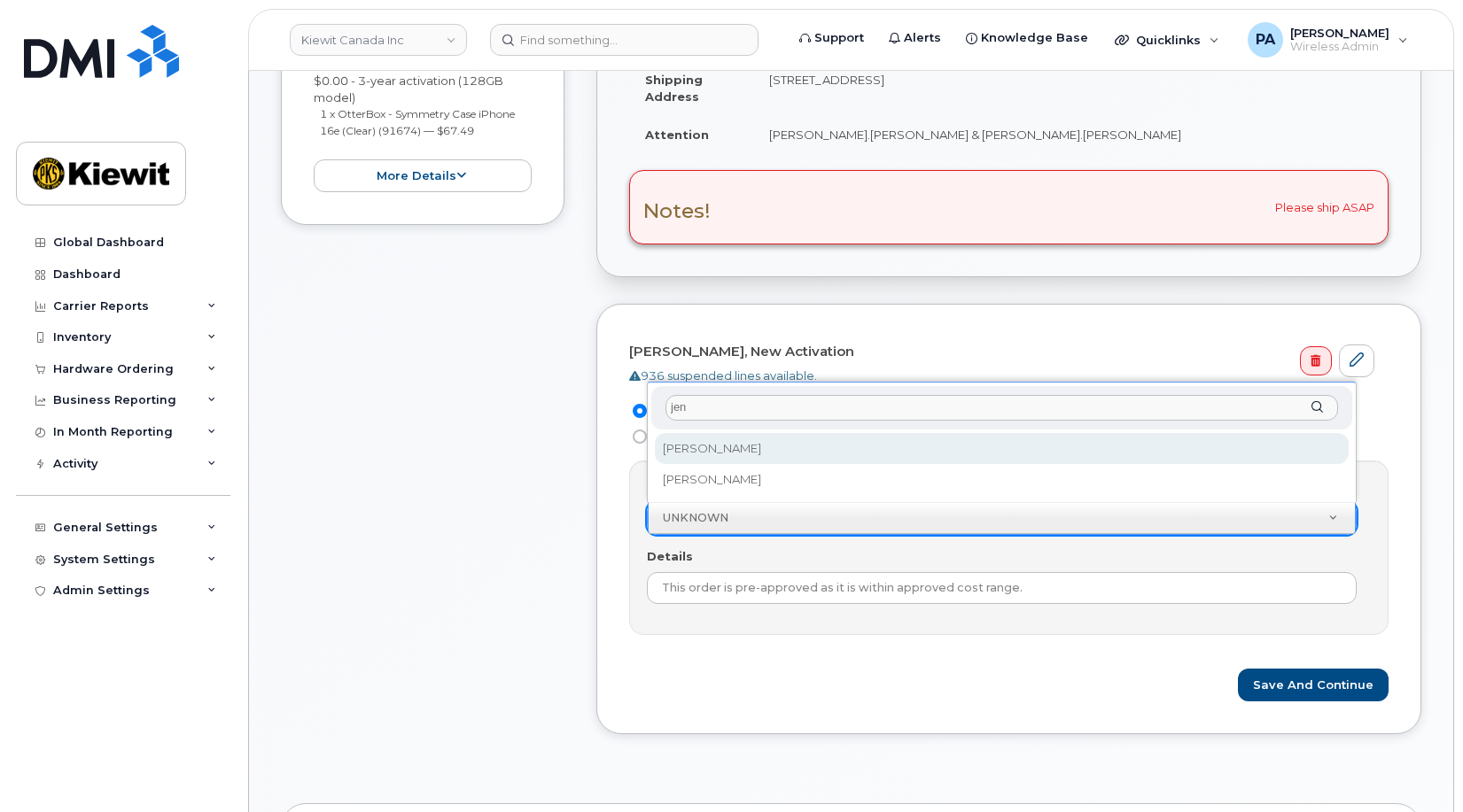
type input "jen"
select select "1067396"
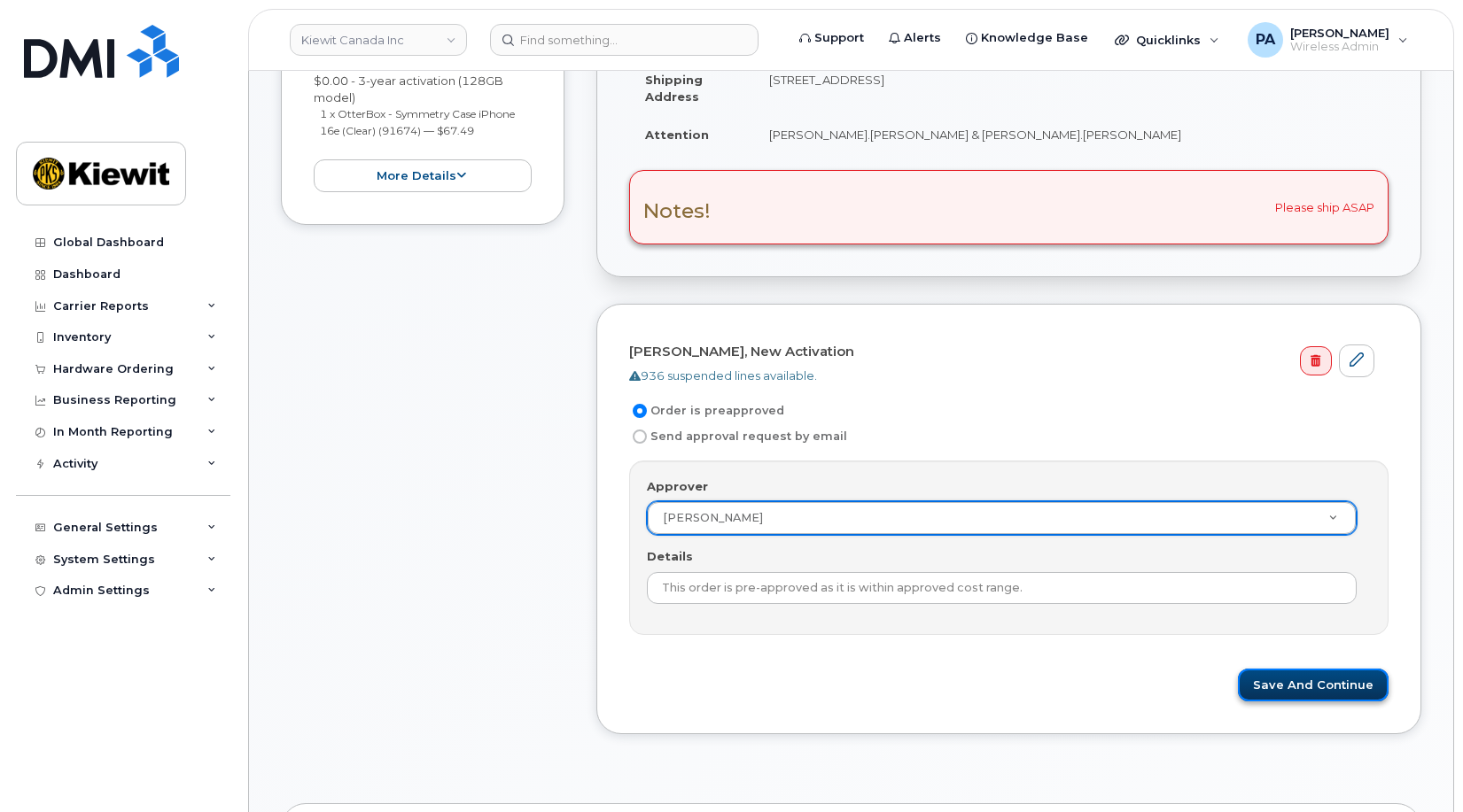
click at [1317, 691] on button "Save and Continue" at bounding box center [1314, 685] width 151 height 32
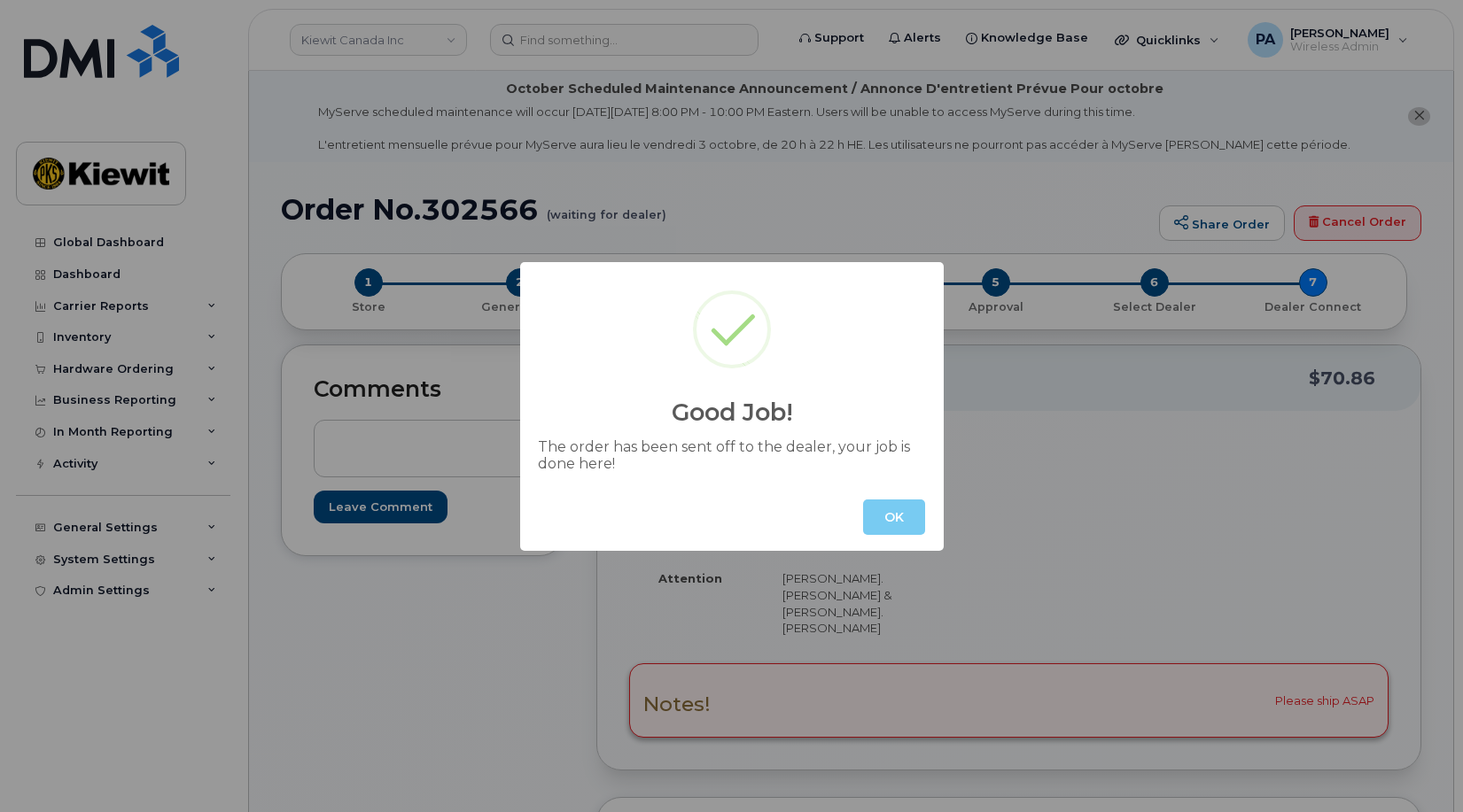
click at [879, 511] on button "OK" at bounding box center [894, 517] width 62 height 35
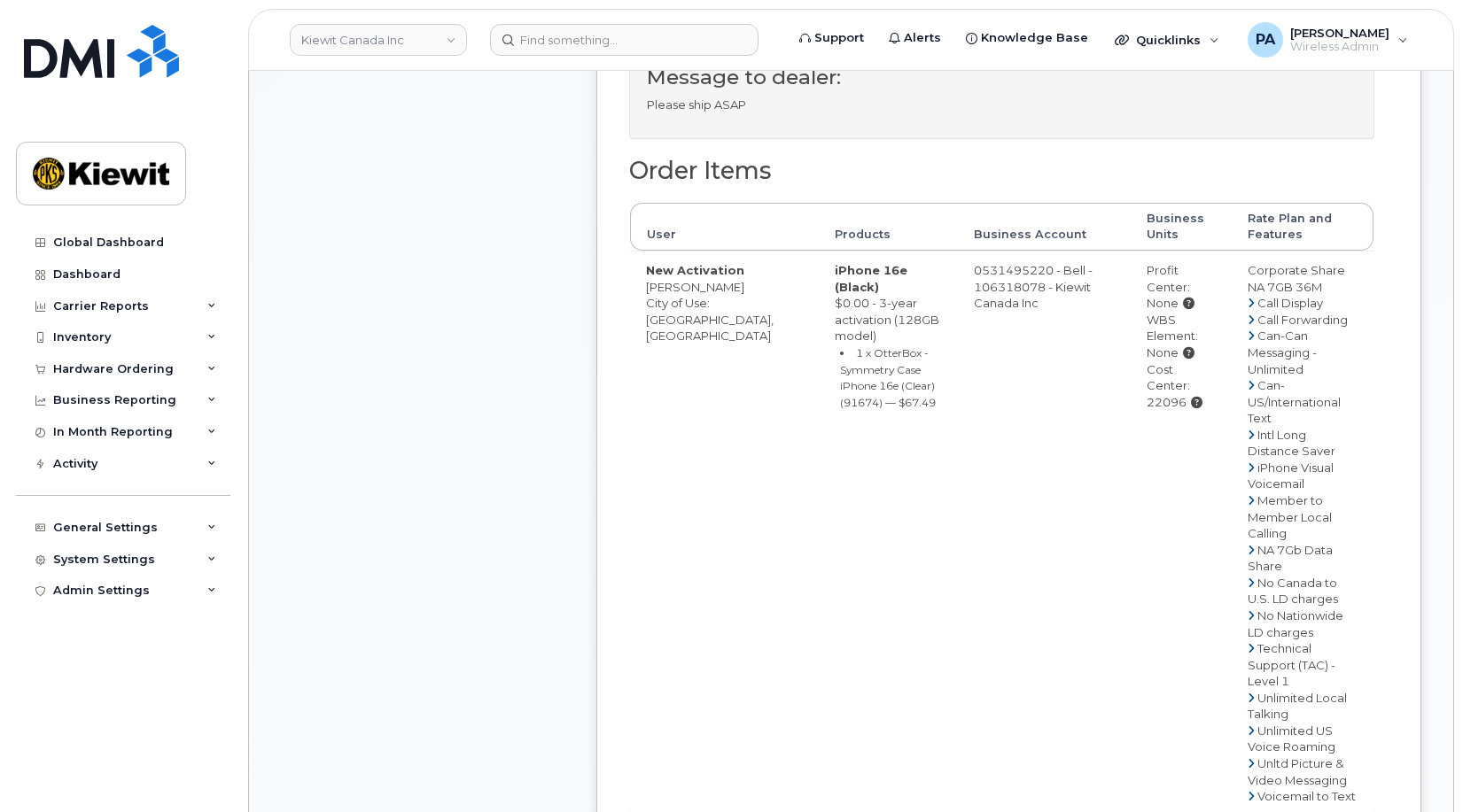
scroll to position [265, 0]
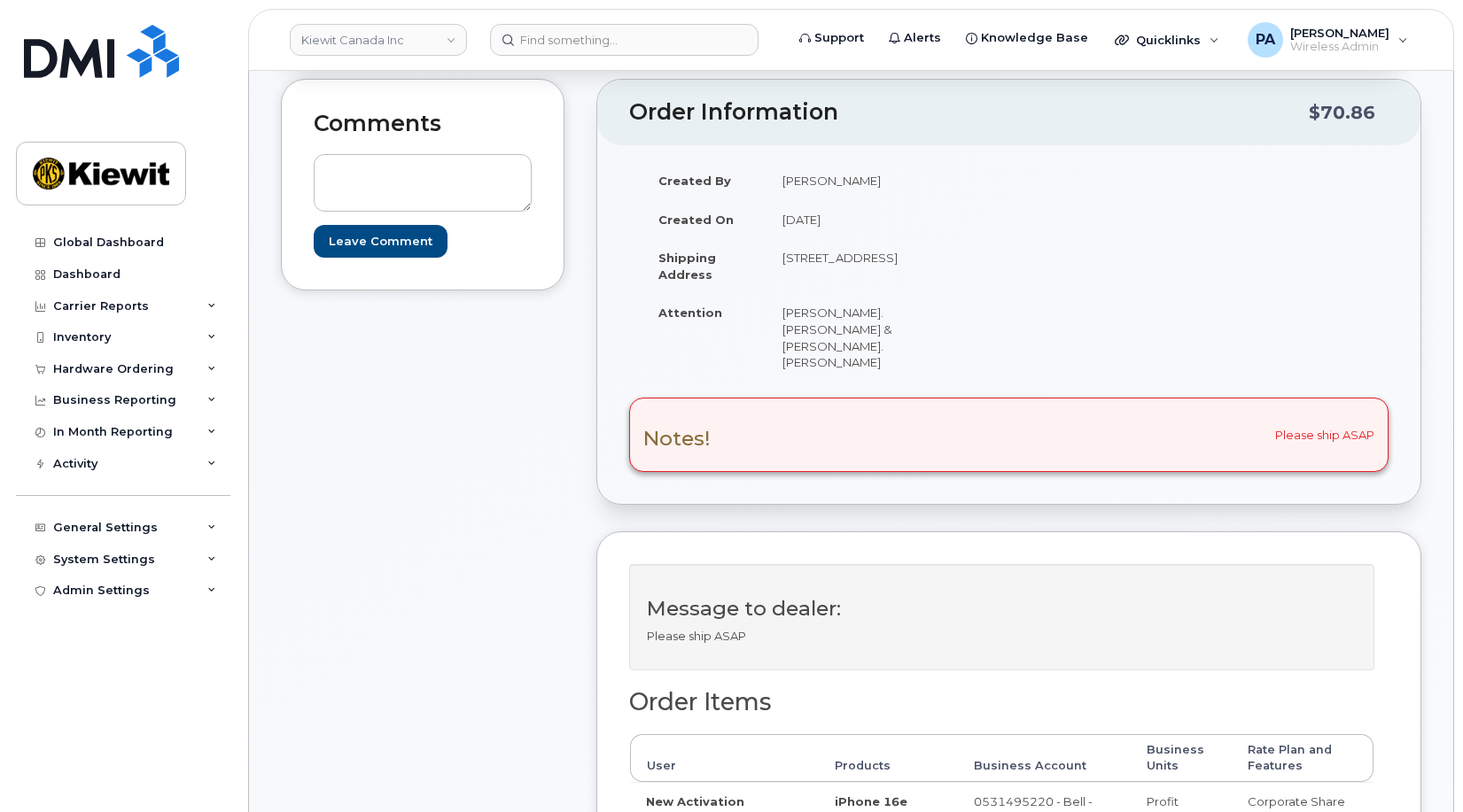
click at [349, 437] on div "Comments Leave Comment" at bounding box center [422, 818] width 283 height 1479
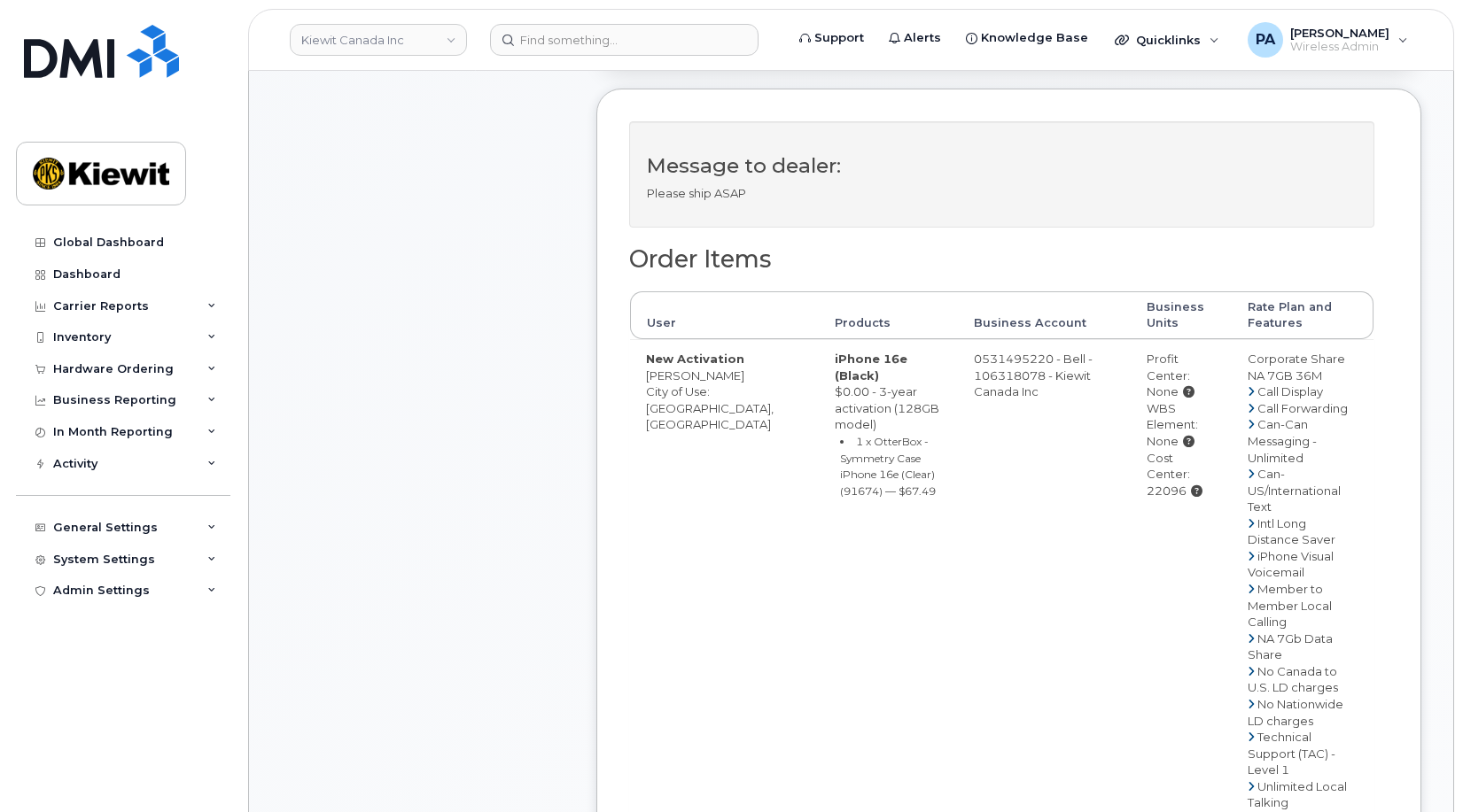
scroll to position [885, 0]
